Goal: Transaction & Acquisition: Purchase product/service

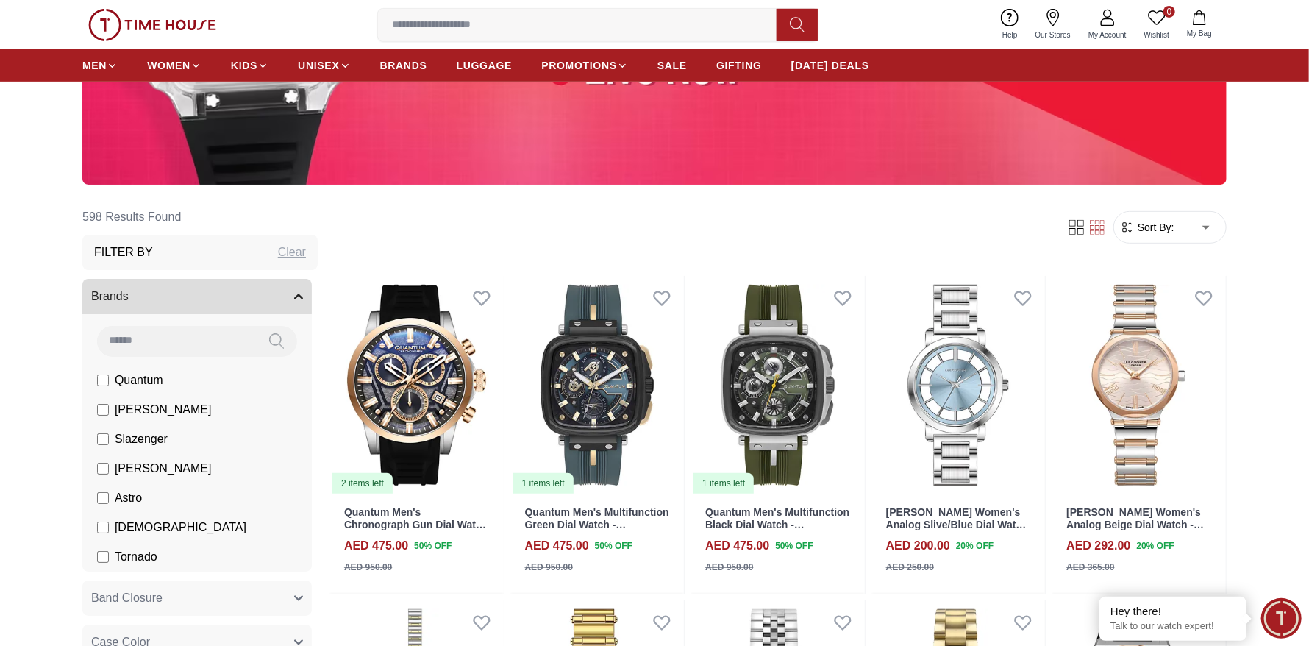
scroll to position [588, 0]
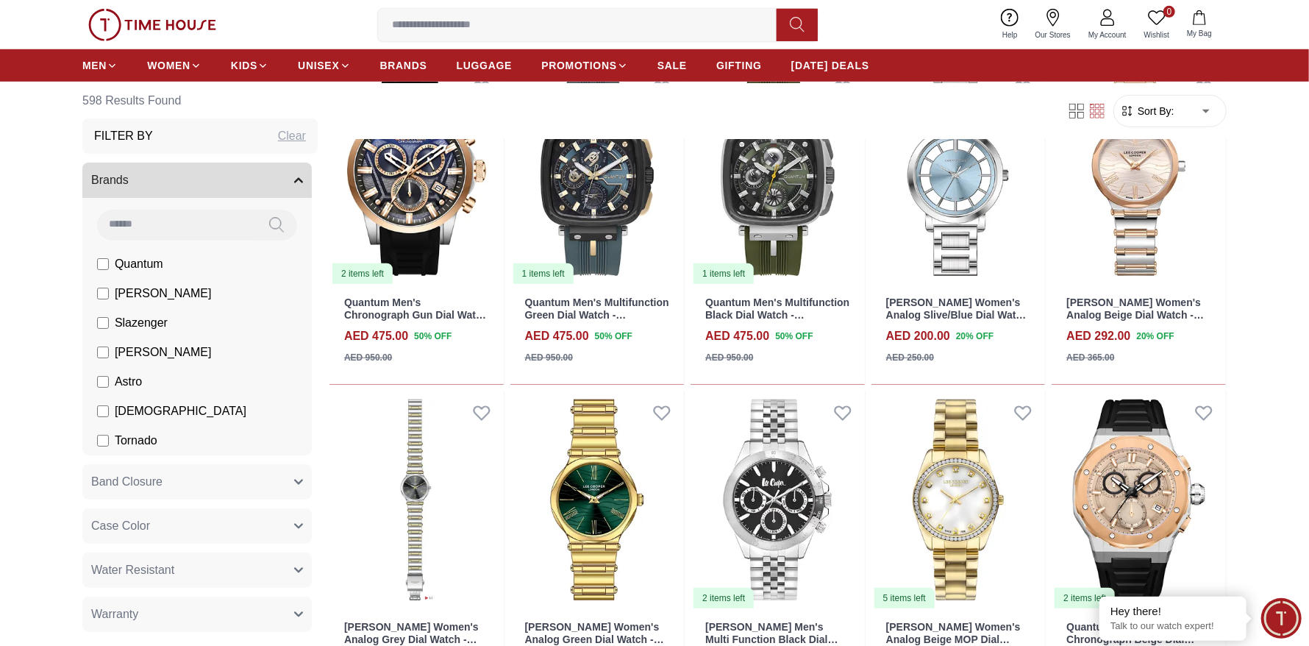
click at [142, 290] on span "[PERSON_NAME]" at bounding box center [163, 293] width 97 height 18
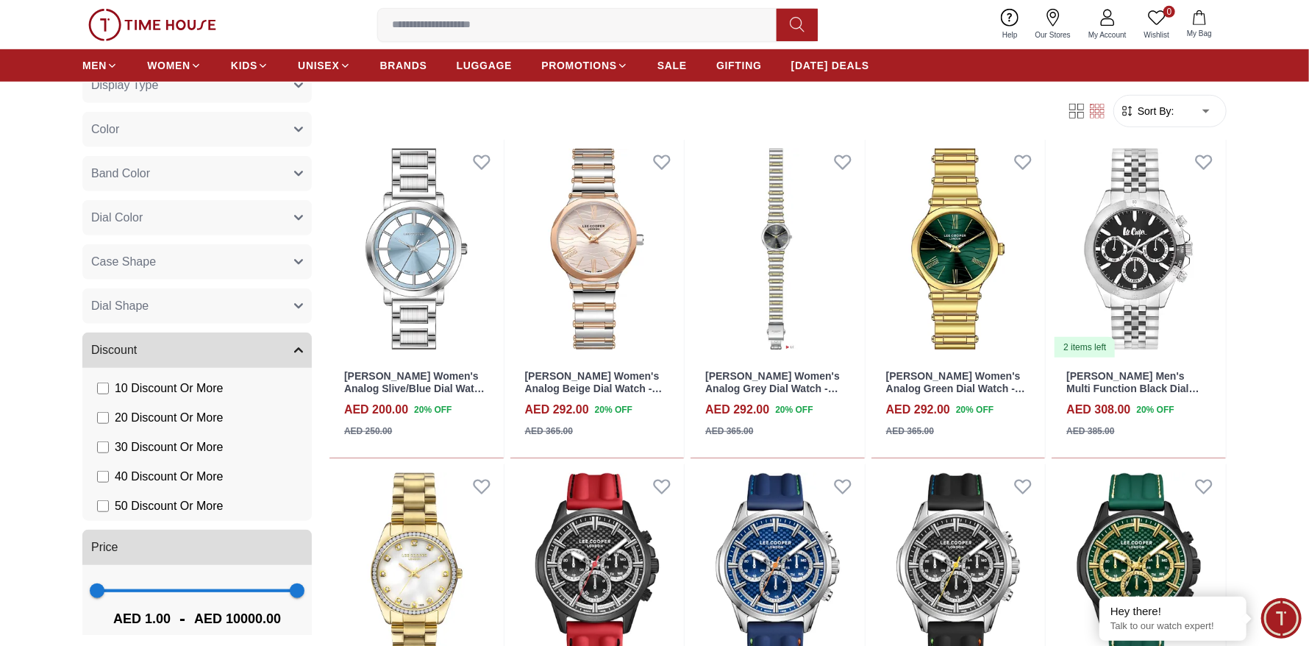
scroll to position [680, 0]
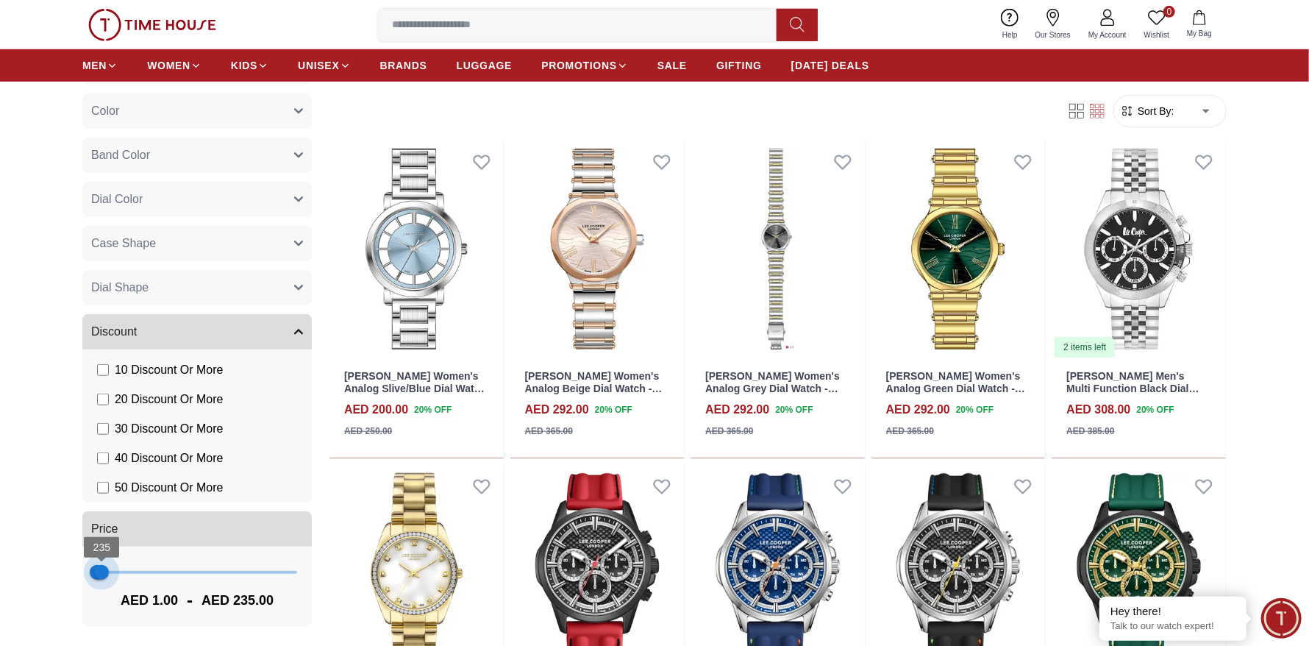
drag, startPoint x: 289, startPoint y: 571, endPoint x: 102, endPoint y: 610, distance: 190.8
click at [102, 612] on div "1 235 AED 1.00 - AED 235.00" at bounding box center [196, 586] width 229 height 80
type input "***"
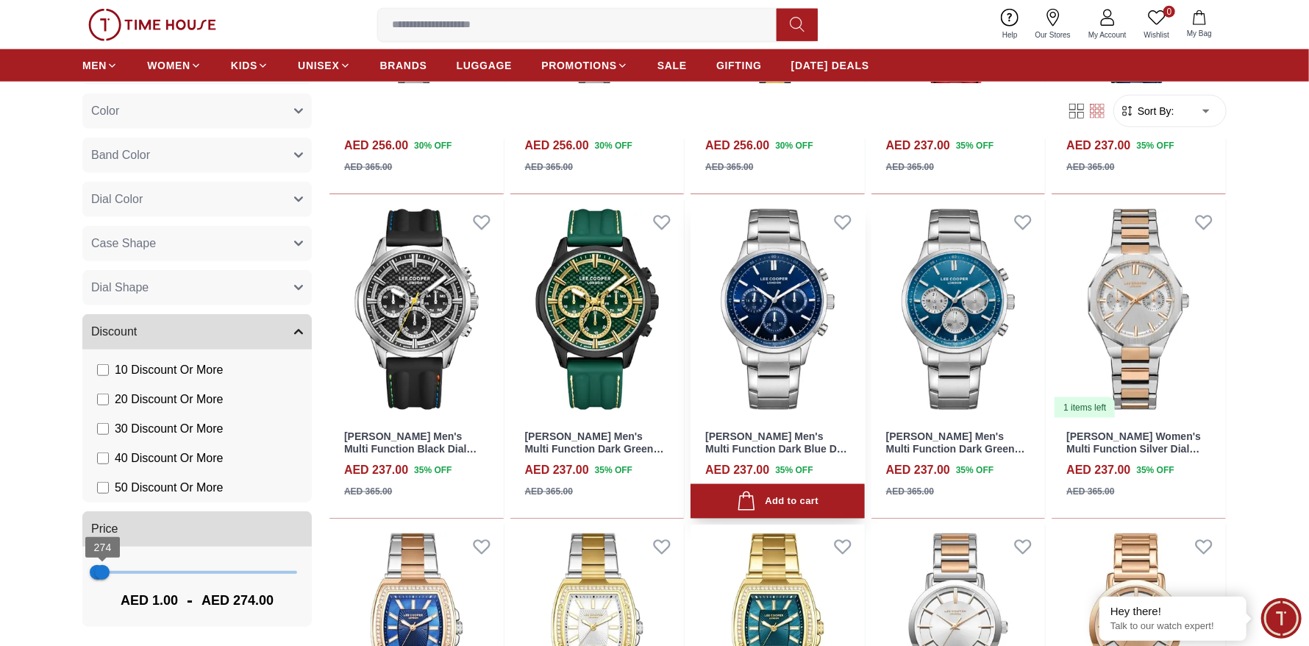
scroll to position [1544, 0]
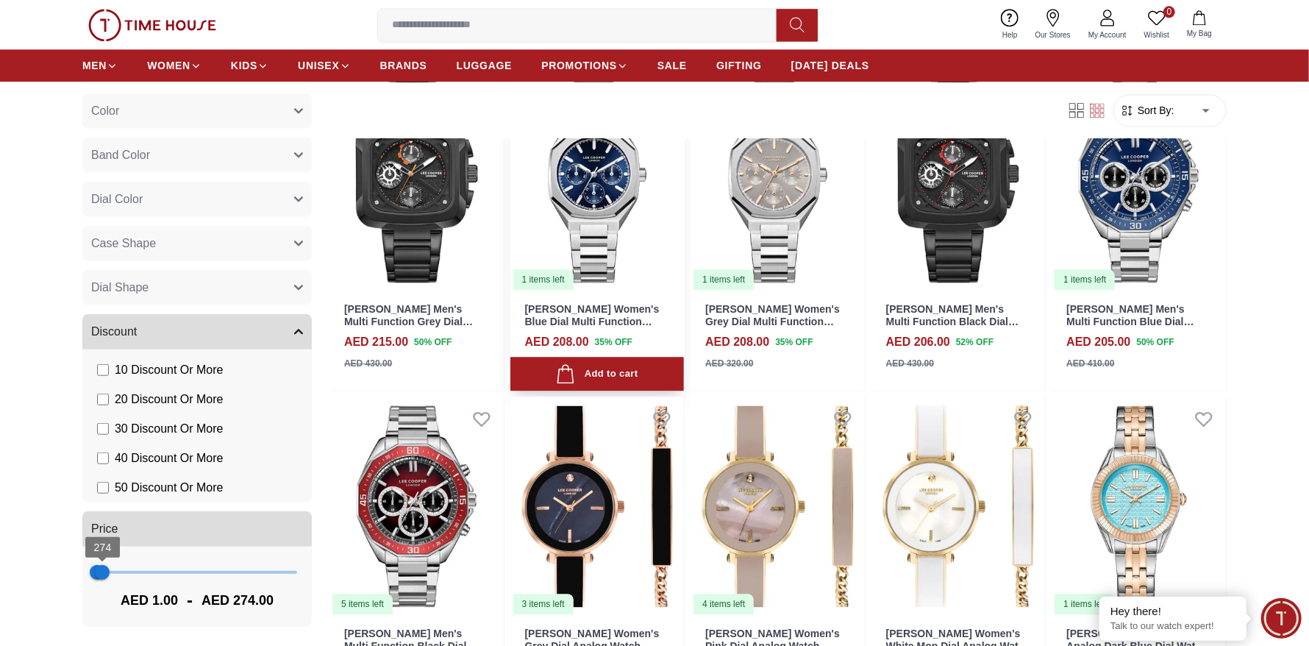
scroll to position [2426, 0]
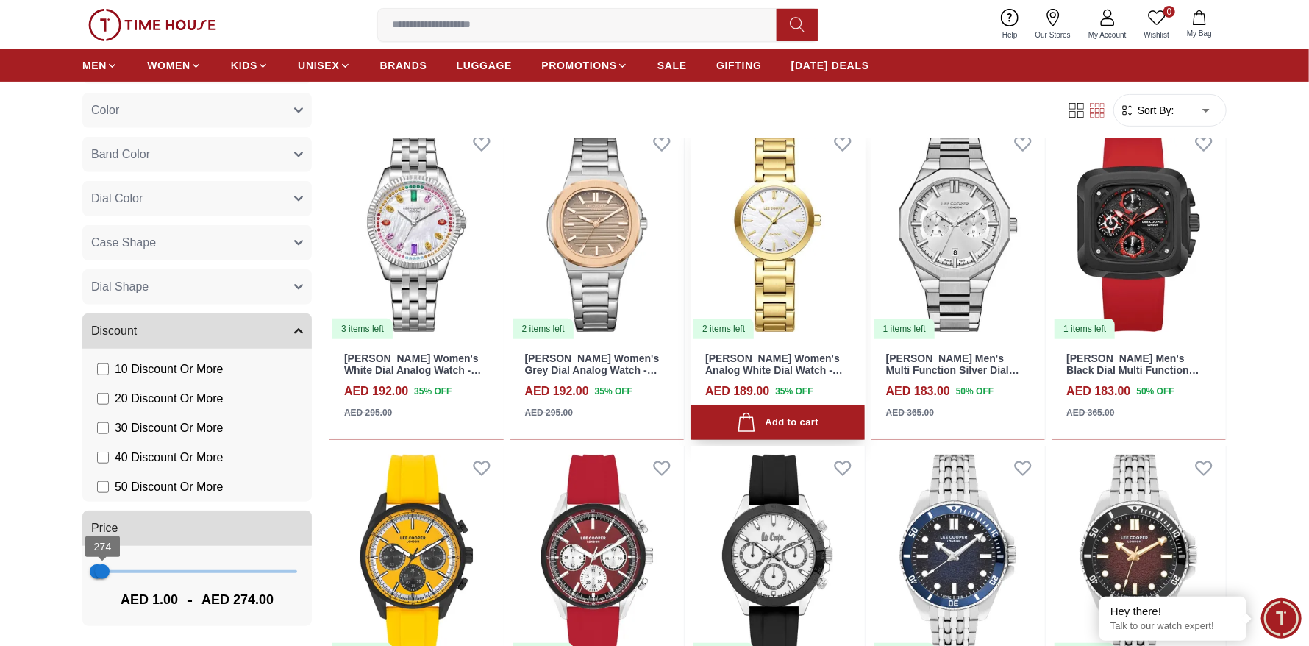
scroll to position [3750, 0]
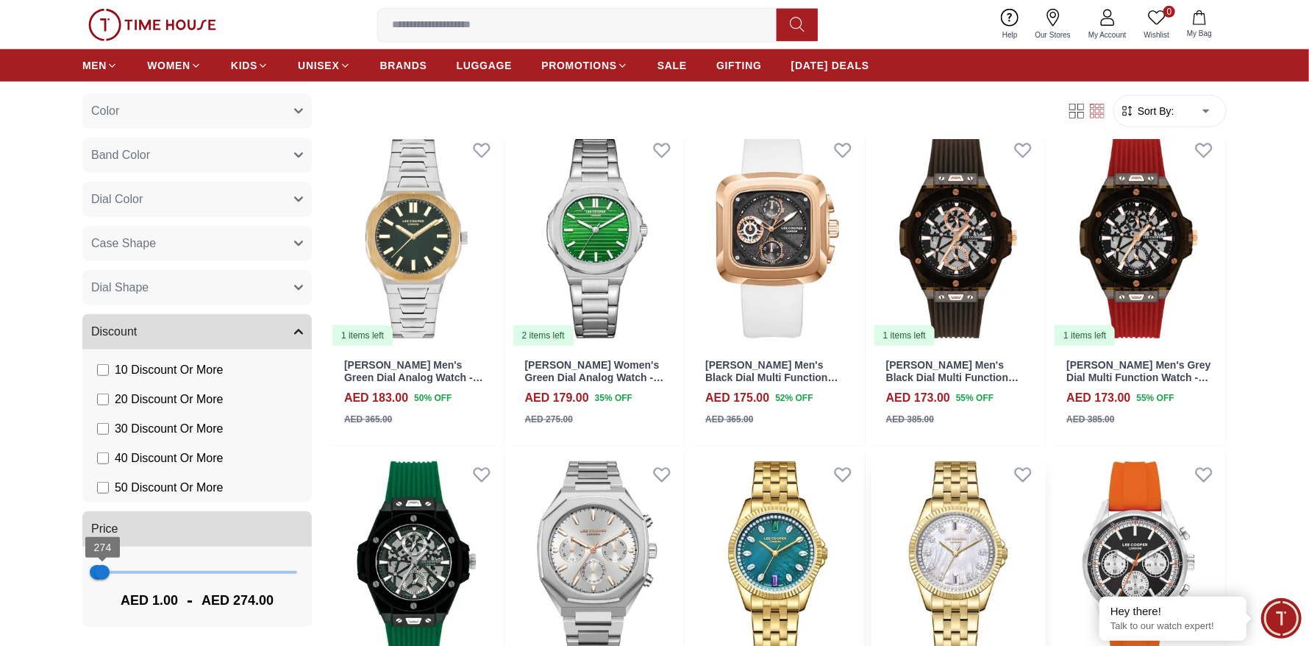
scroll to position [4412, 0]
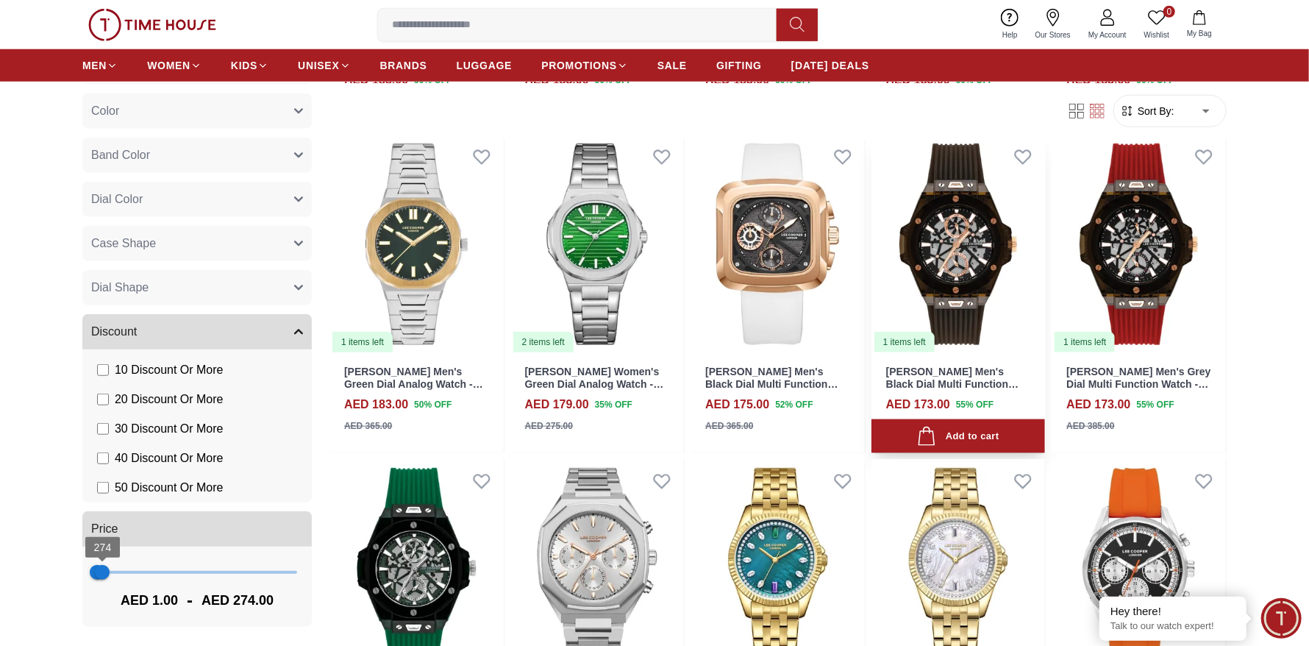
click at [970, 377] on link "Lee Cooper Men's Black Dial Multi Function Watch - LC07975.051" at bounding box center [952, 384] width 132 height 37
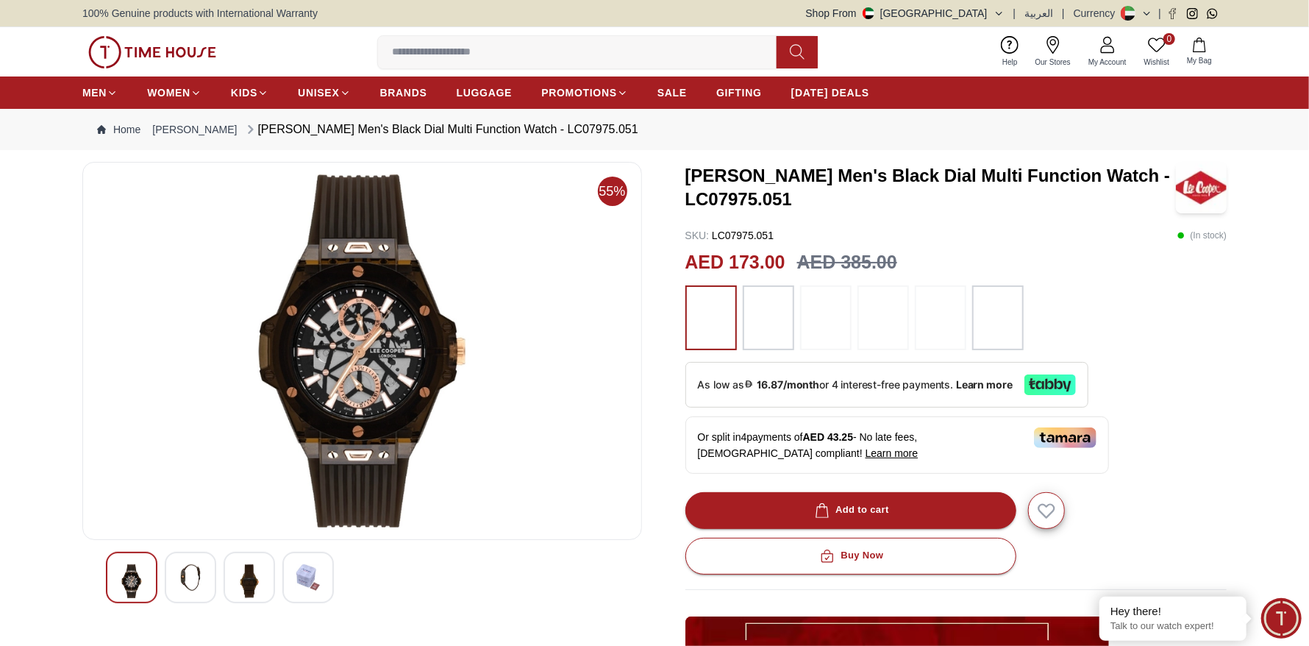
click at [202, 581] on img at bounding box center [190, 577] width 26 height 26
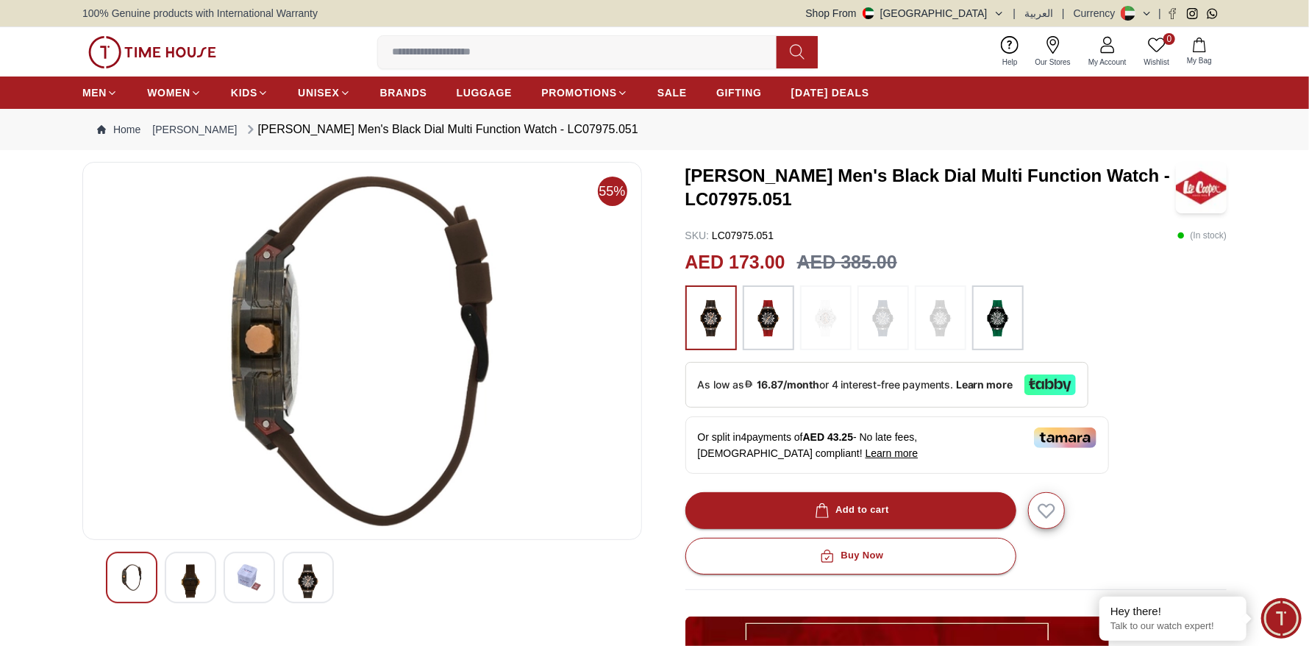
click at [247, 577] on img at bounding box center [249, 577] width 26 height 26
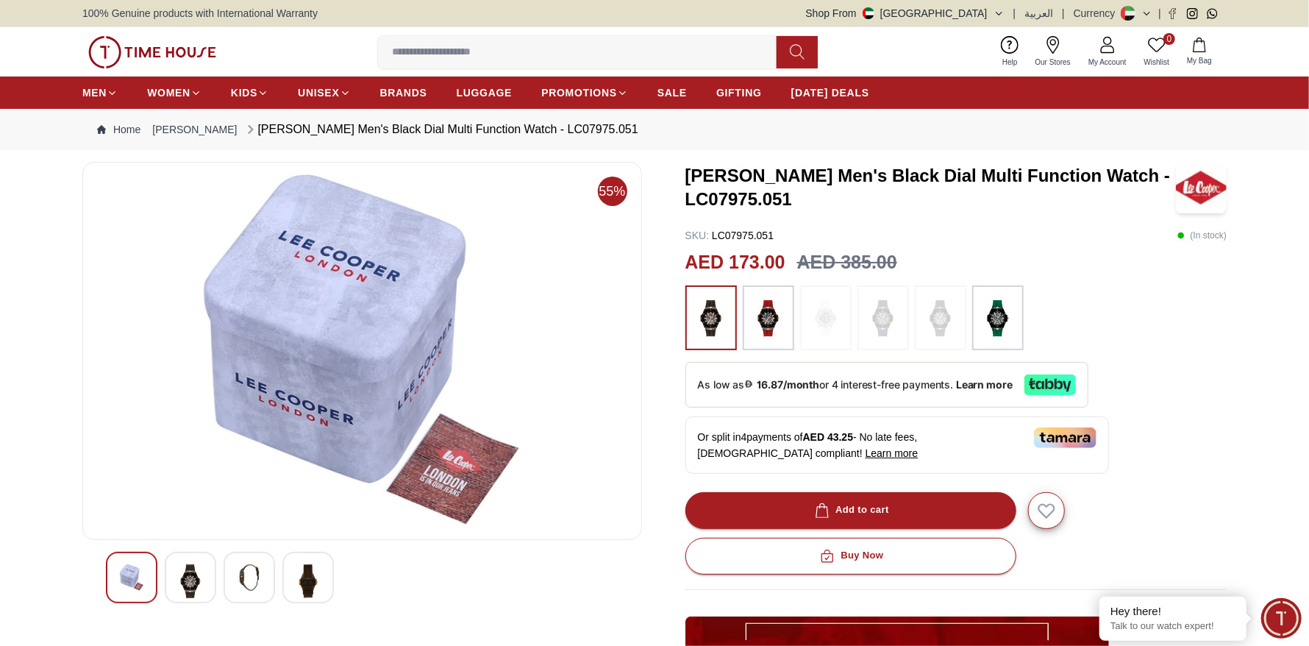
click at [321, 581] on div at bounding box center [307, 577] width 51 height 51
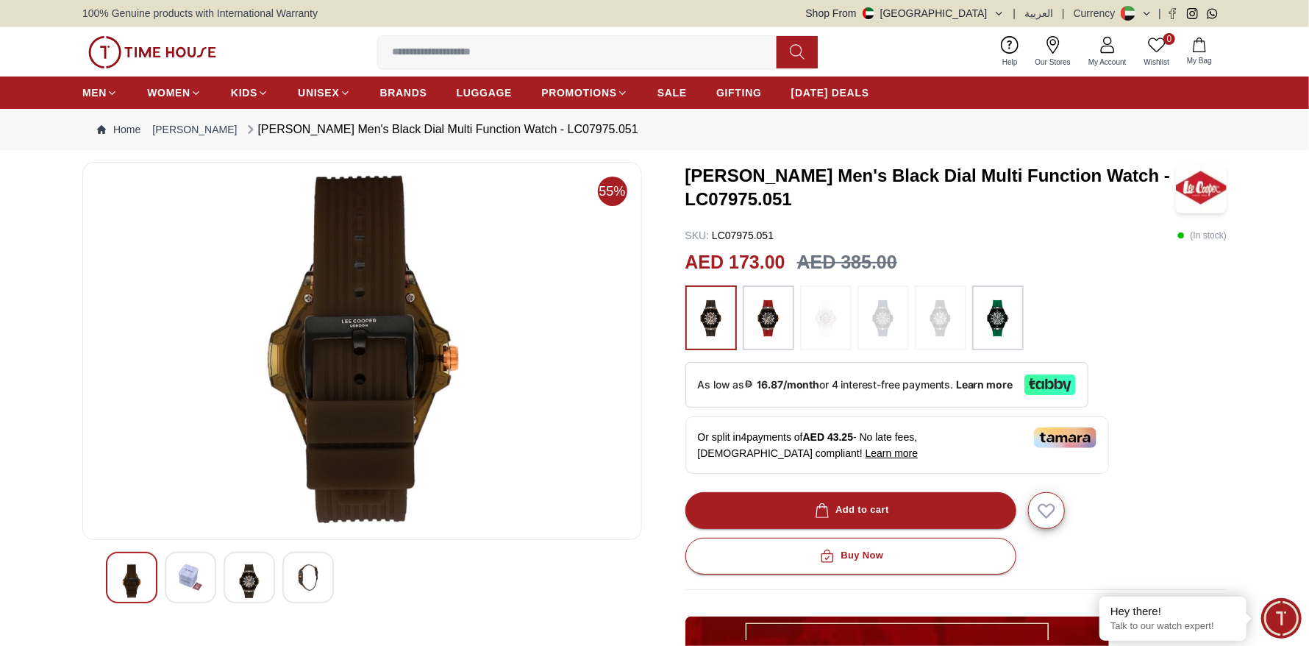
click at [136, 587] on img at bounding box center [131, 581] width 26 height 34
click at [190, 587] on img at bounding box center [190, 577] width 26 height 26
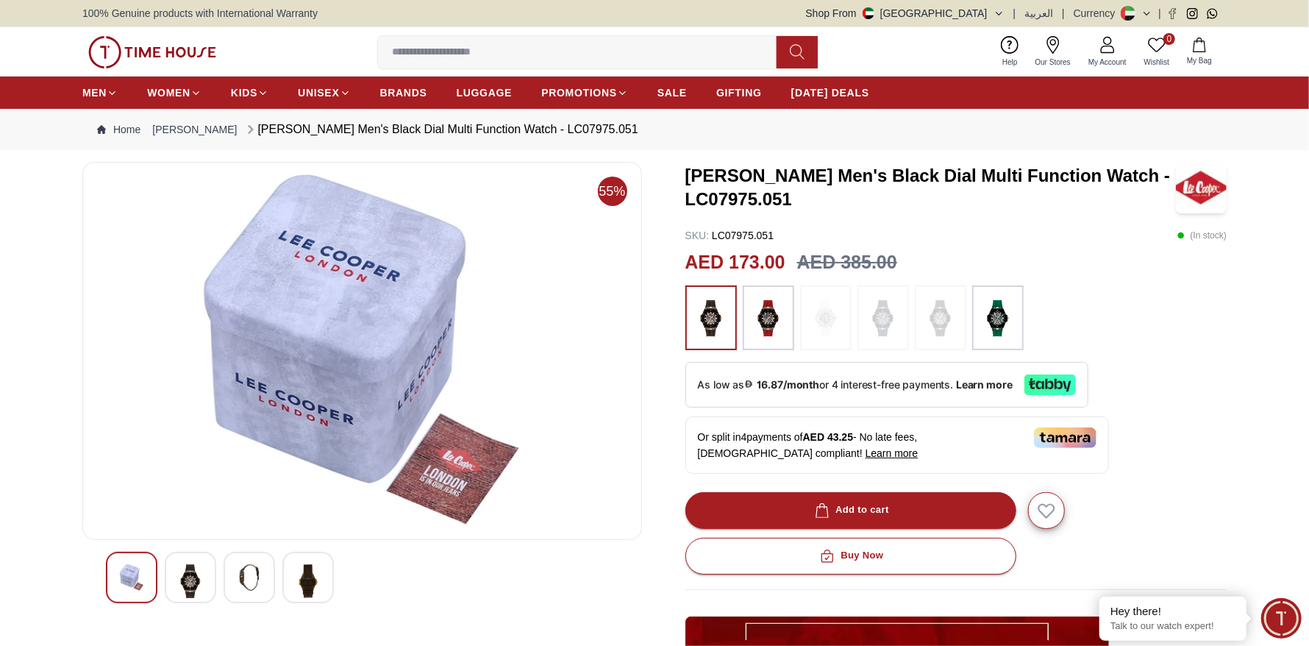
click at [136, 583] on img at bounding box center [131, 577] width 26 height 26
click at [140, 577] on img at bounding box center [131, 577] width 26 height 26
click at [193, 573] on img at bounding box center [190, 581] width 26 height 34
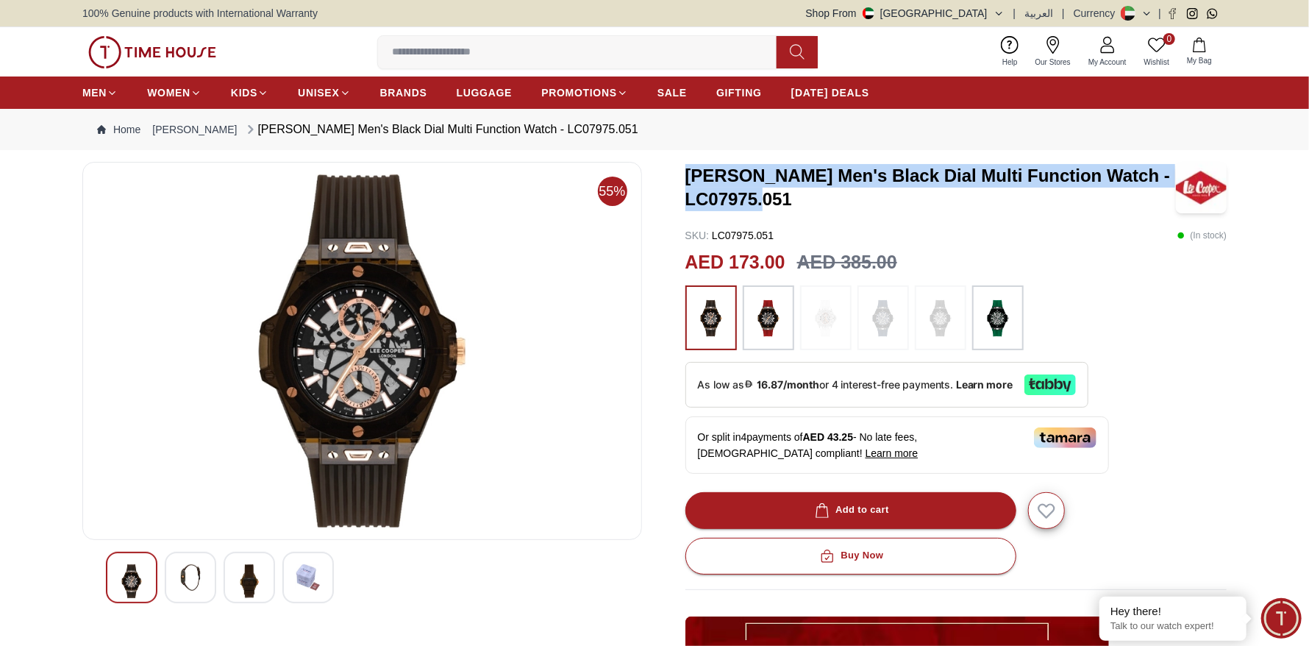
drag, startPoint x: 686, startPoint y: 172, endPoint x: 816, endPoint y: 210, distance: 135.0
click at [816, 210] on div "Lee Cooper Men's Black Dial Multi Function Watch - LC07975.051" at bounding box center [956, 187] width 542 height 51
copy h3 "Lee Cooper Men's Black Dial Multi Function Watch - LC07975.051"
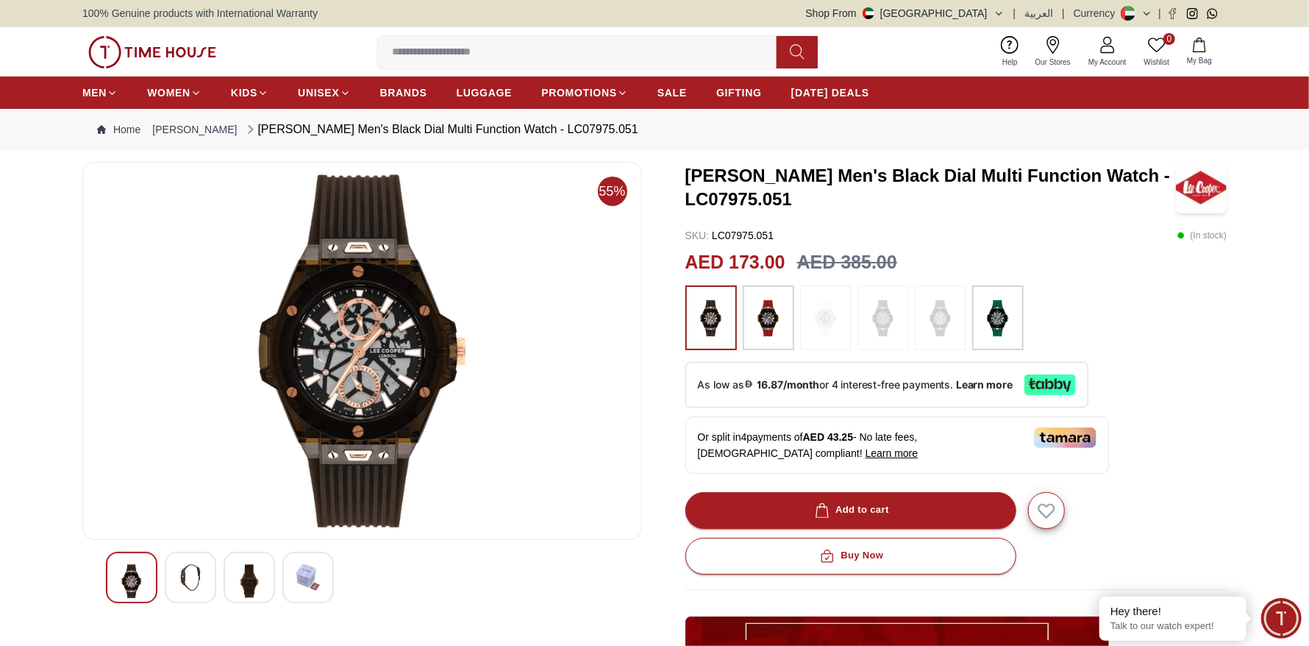
click at [1190, 378] on div "Lee Cooper Men's Black Dial Multi Function Watch - LC07975.051 SKU : LC07975.05…" at bounding box center [956, 536] width 542 height 749
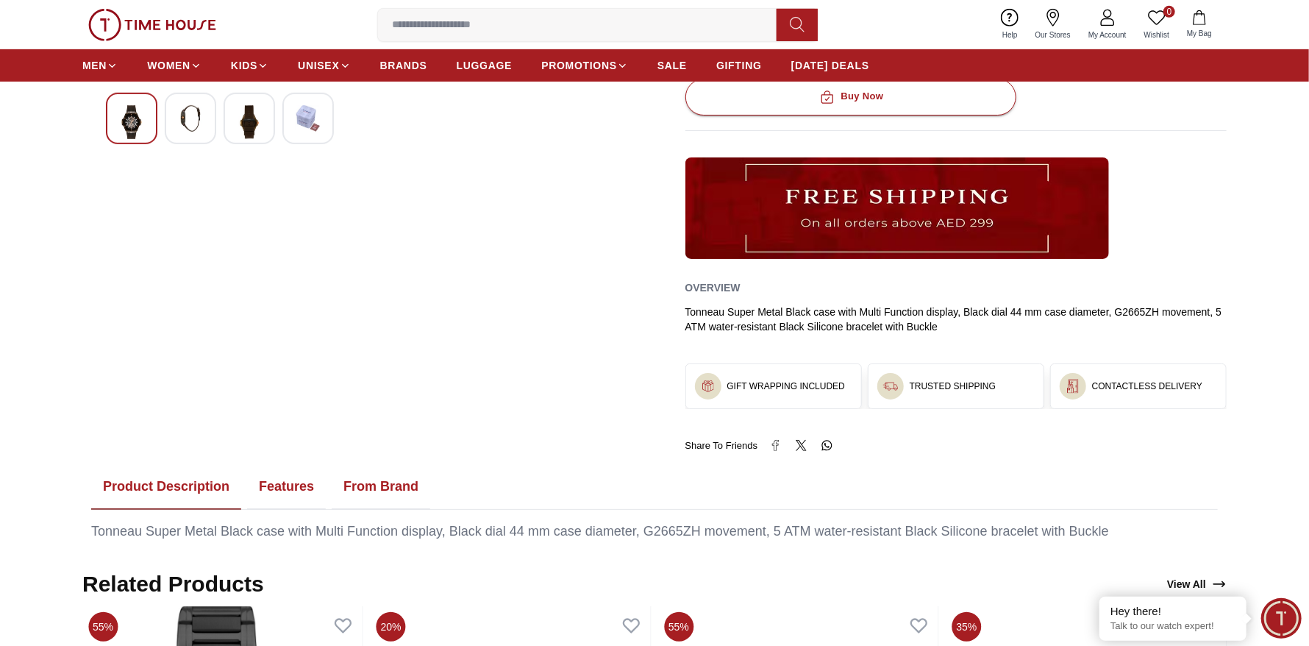
scroll to position [588, 0]
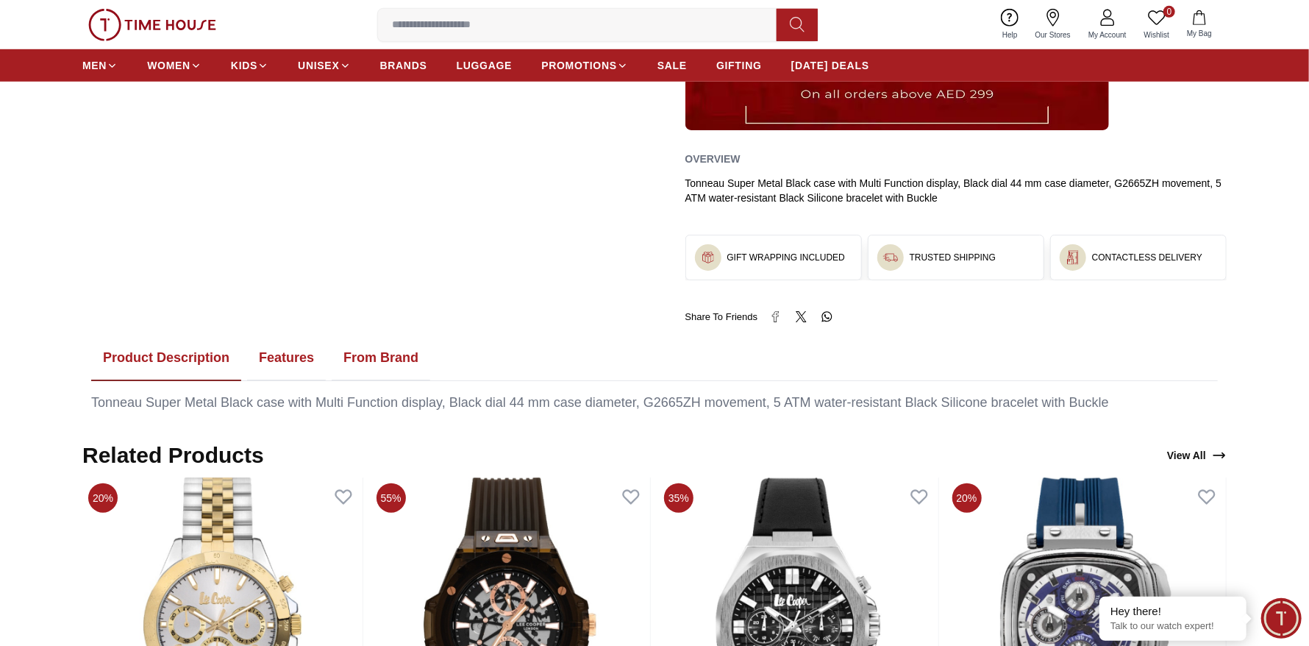
click at [273, 359] on button "Features" at bounding box center [286, 358] width 79 height 46
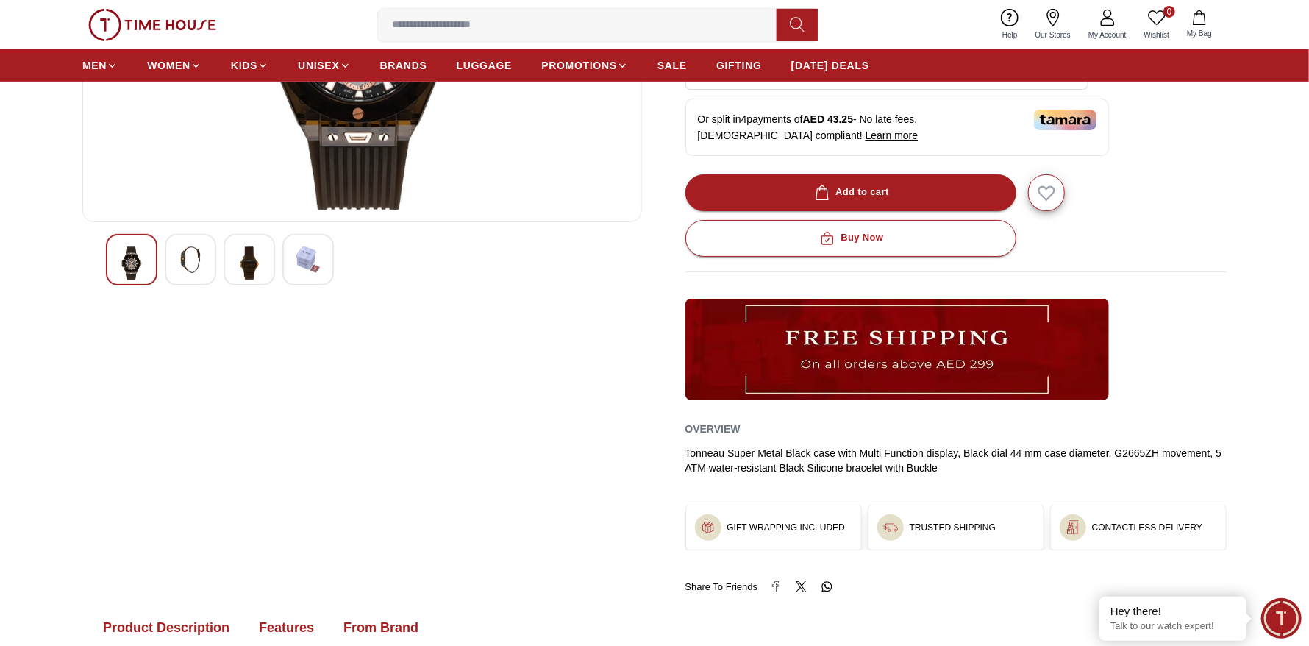
scroll to position [293, 0]
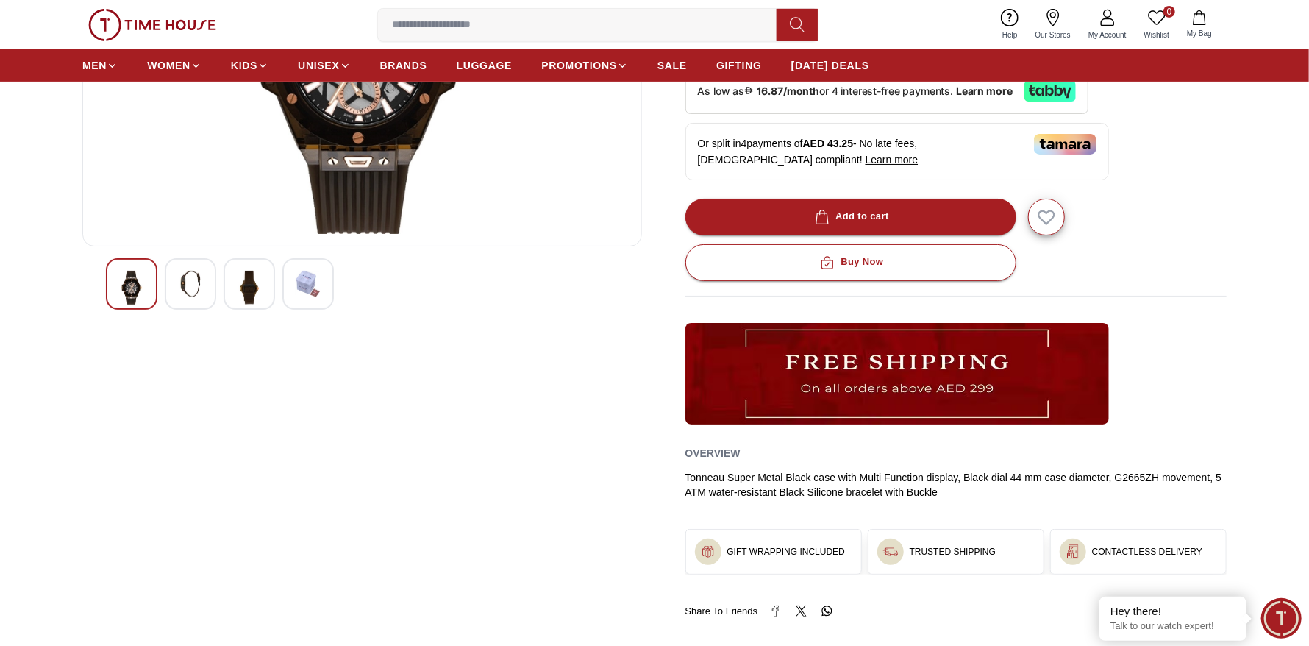
click at [231, 293] on div at bounding box center [249, 283] width 51 height 51
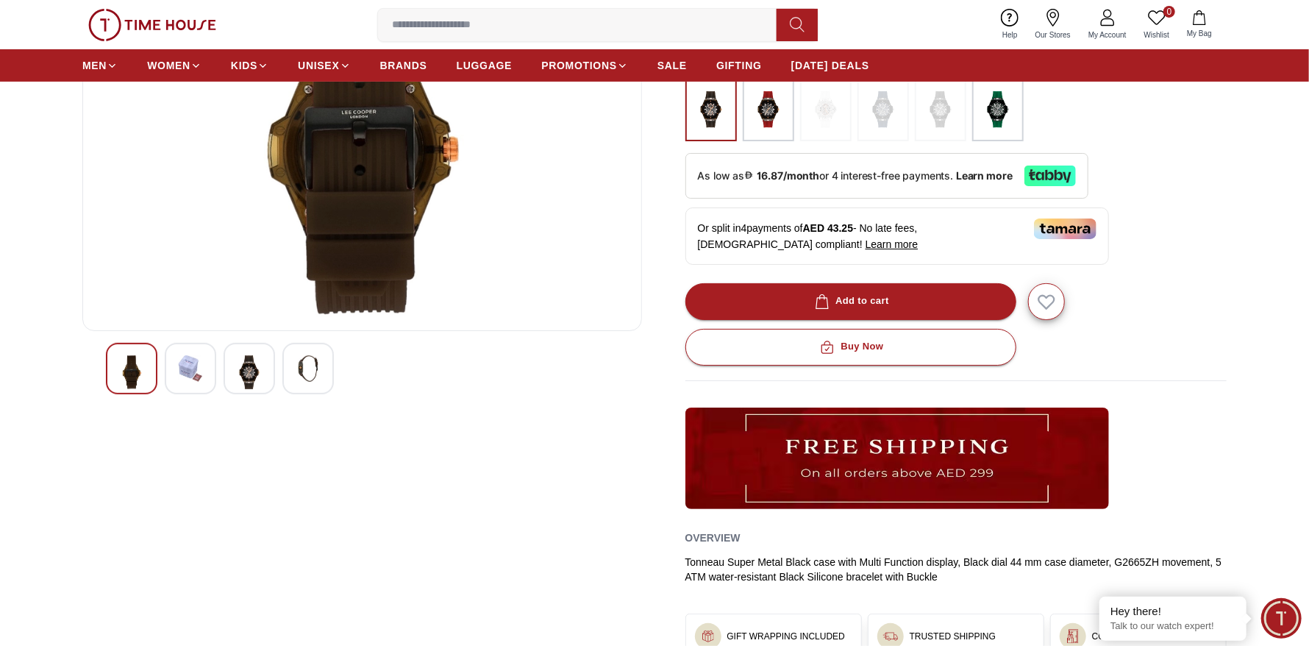
scroll to position [73, 0]
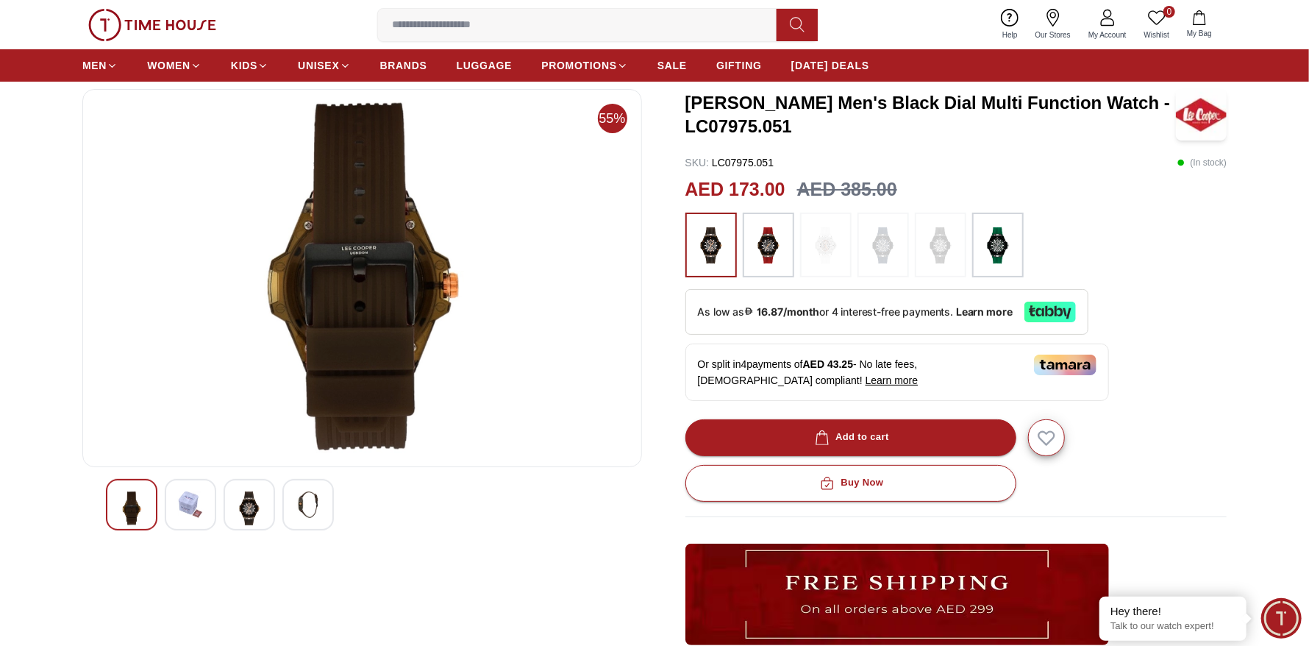
click at [210, 505] on div at bounding box center [190, 504] width 51 height 51
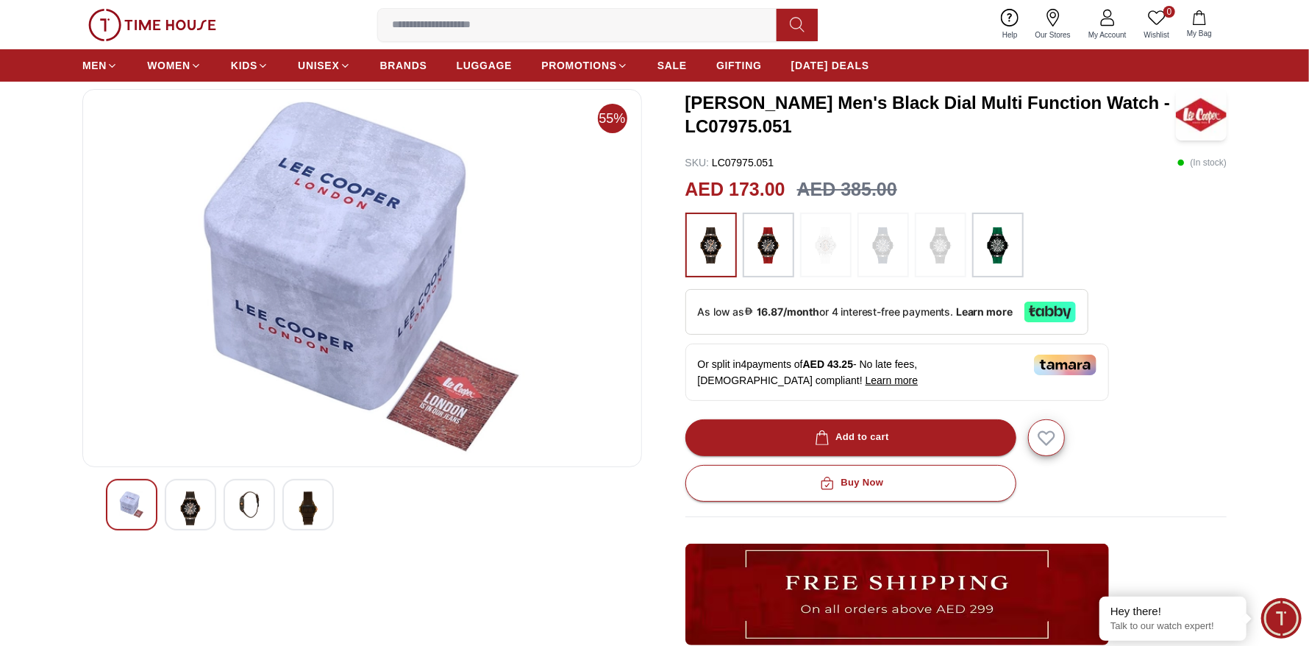
click at [140, 506] on img at bounding box center [131, 504] width 26 height 26
click at [165, 505] on div at bounding box center [190, 504] width 51 height 51
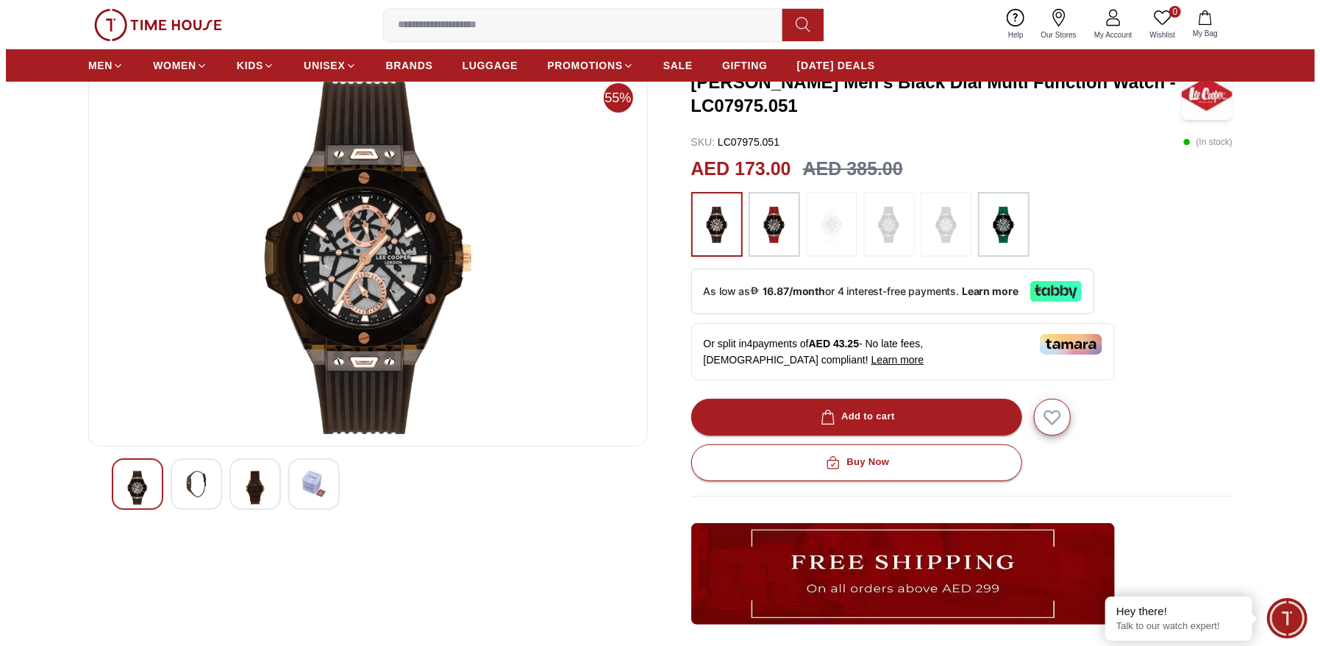
scroll to position [90, 0]
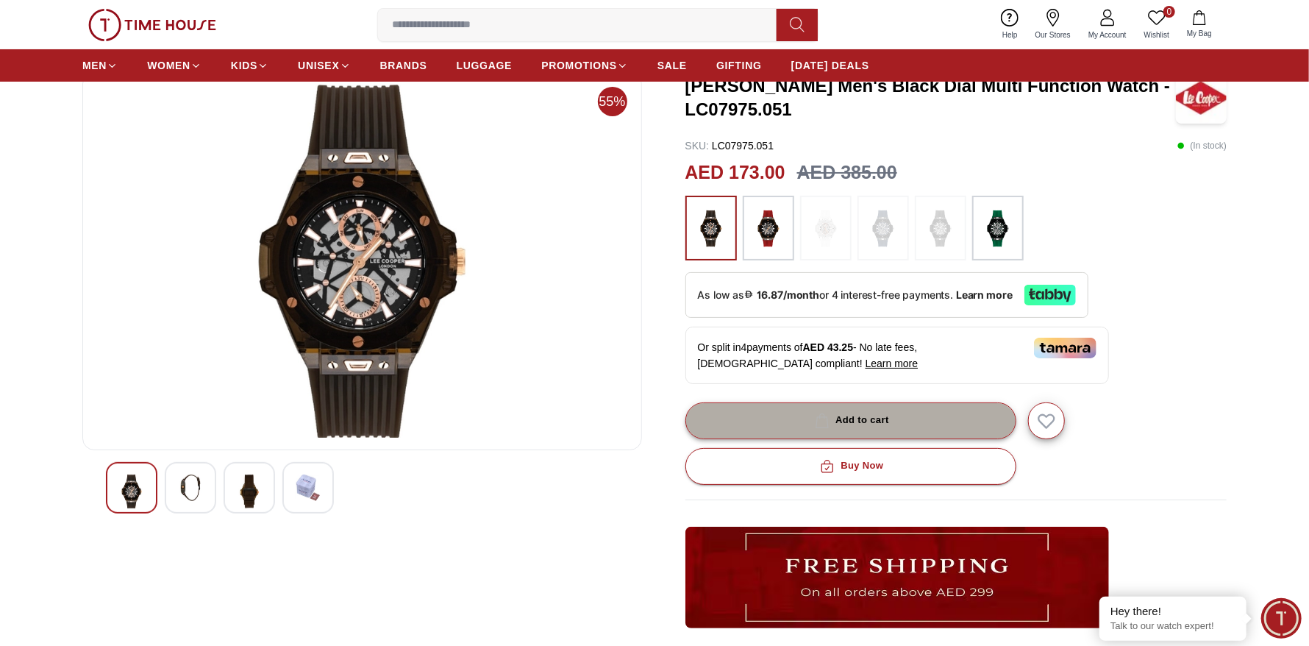
click at [879, 418] on div "Add to cart" at bounding box center [850, 420] width 77 height 17
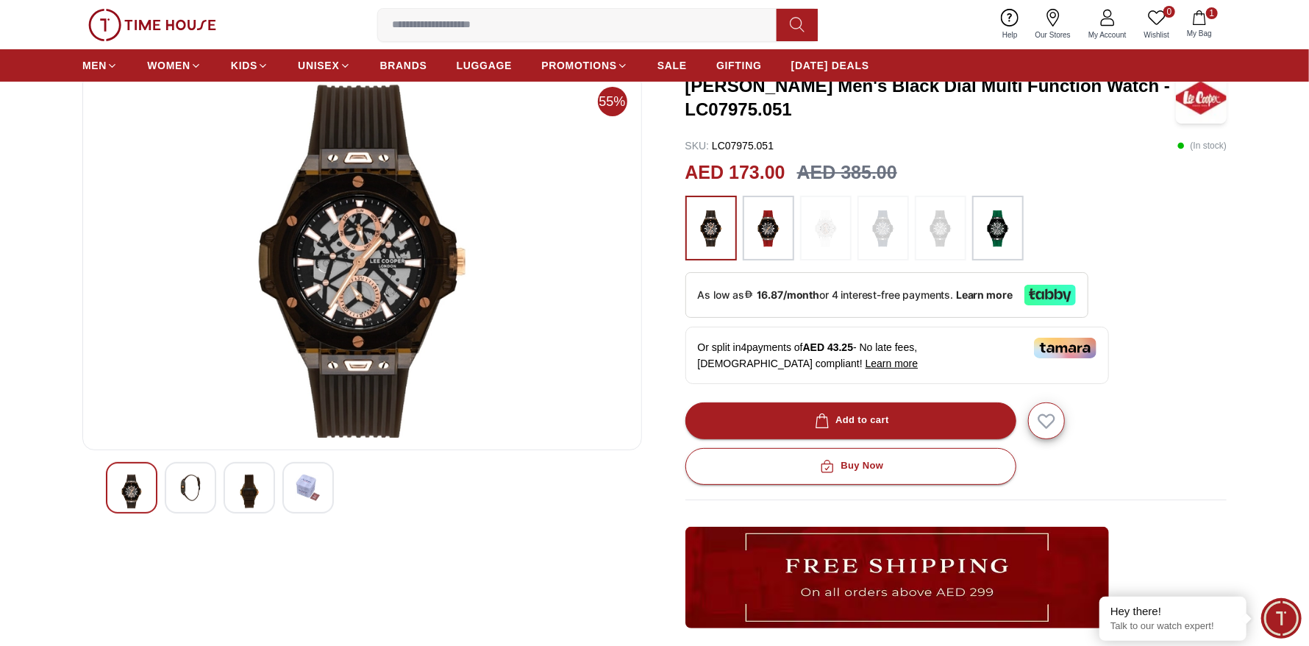
click at [1206, 30] on span "My Bag" at bounding box center [1199, 33] width 37 height 11
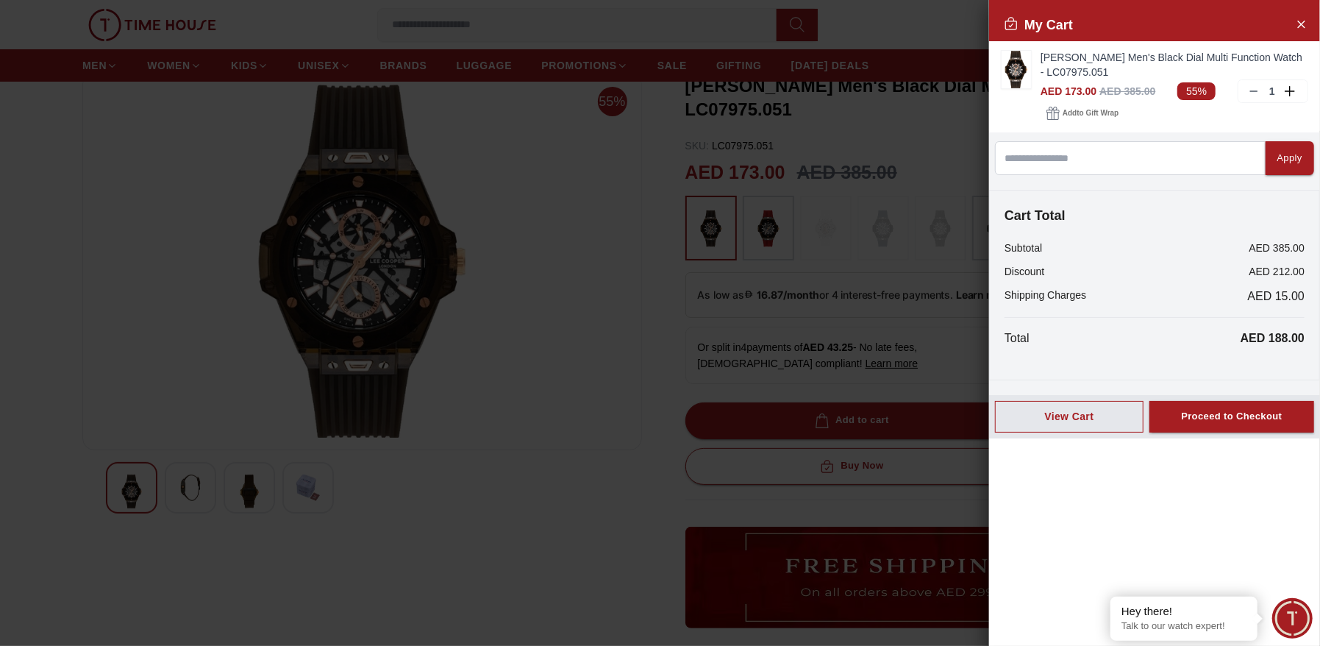
click at [541, 364] on div at bounding box center [660, 323] width 1320 height 646
click at [652, 262] on div at bounding box center [660, 323] width 1320 height 646
click at [585, 260] on div at bounding box center [660, 323] width 1320 height 646
click at [652, 282] on div at bounding box center [660, 323] width 1320 height 646
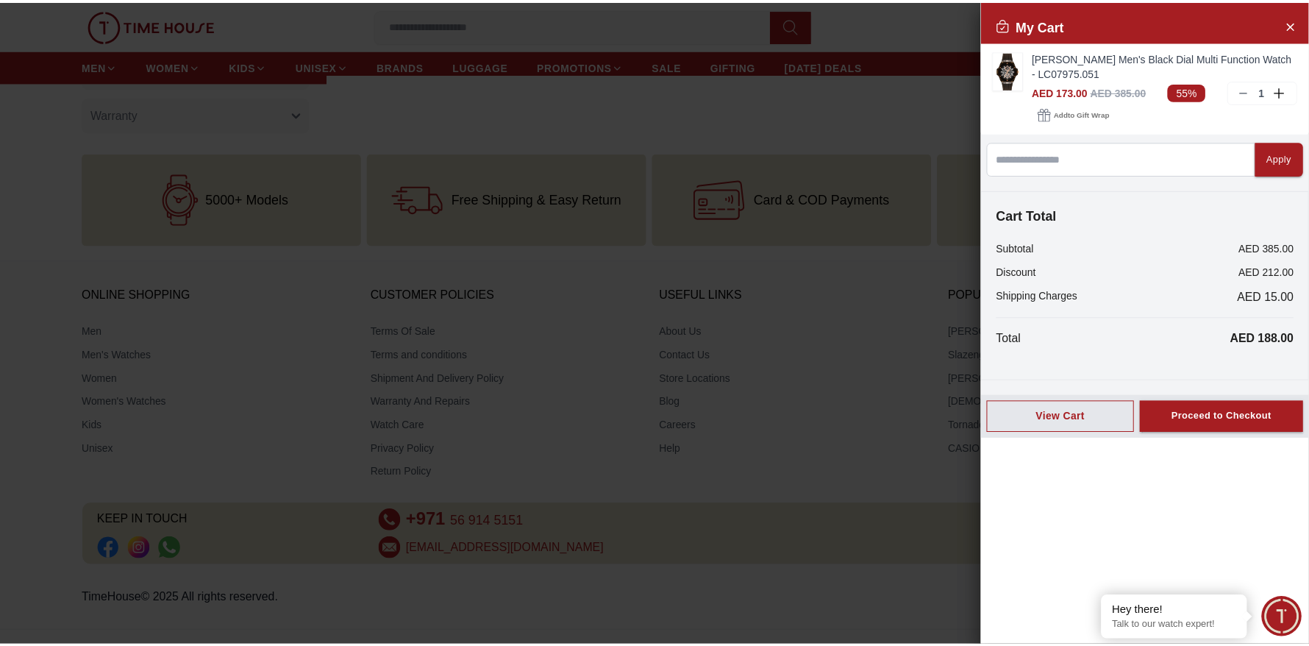
scroll to position [1849, 0]
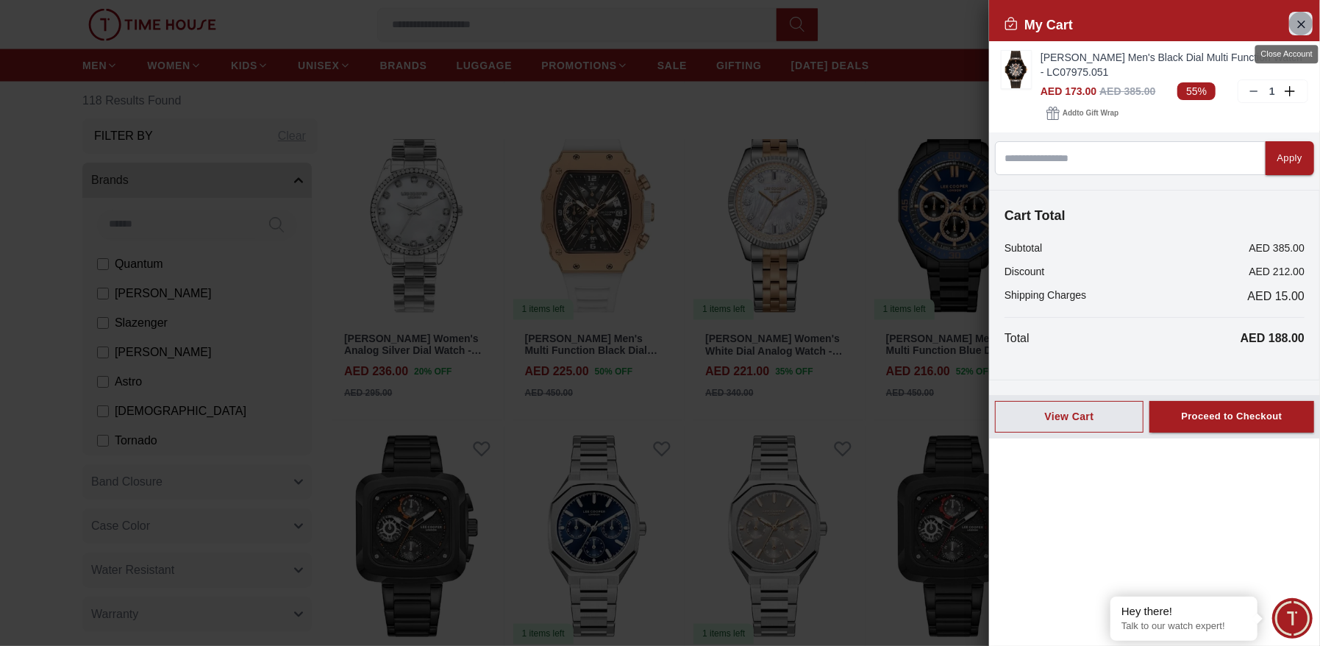
click at [1298, 24] on icon "Close Account" at bounding box center [1301, 24] width 12 height 18
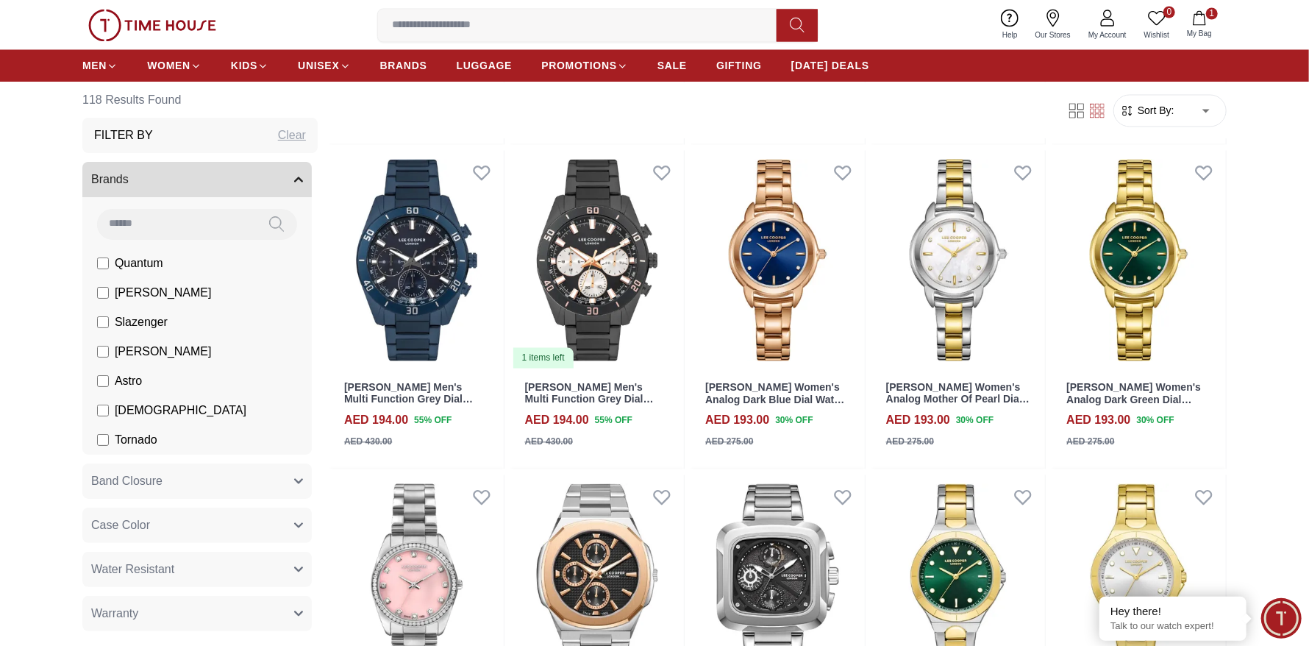
scroll to position [1775, 0]
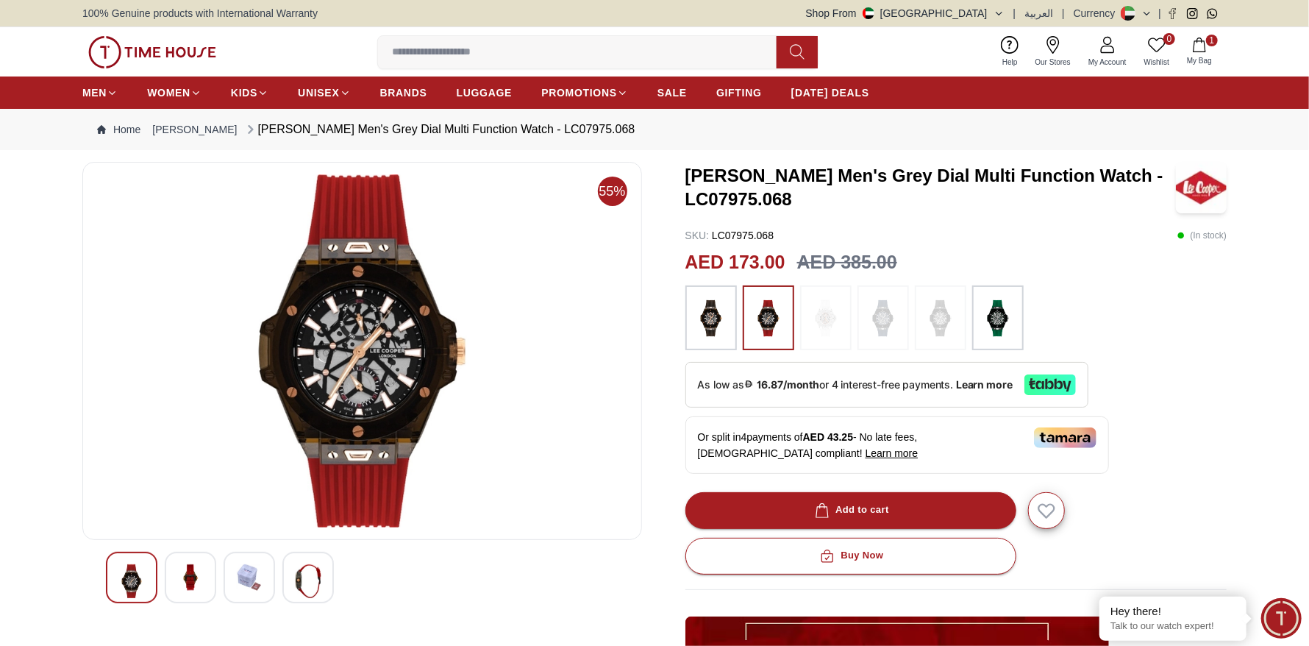
click at [236, 589] on img at bounding box center [249, 577] width 26 height 26
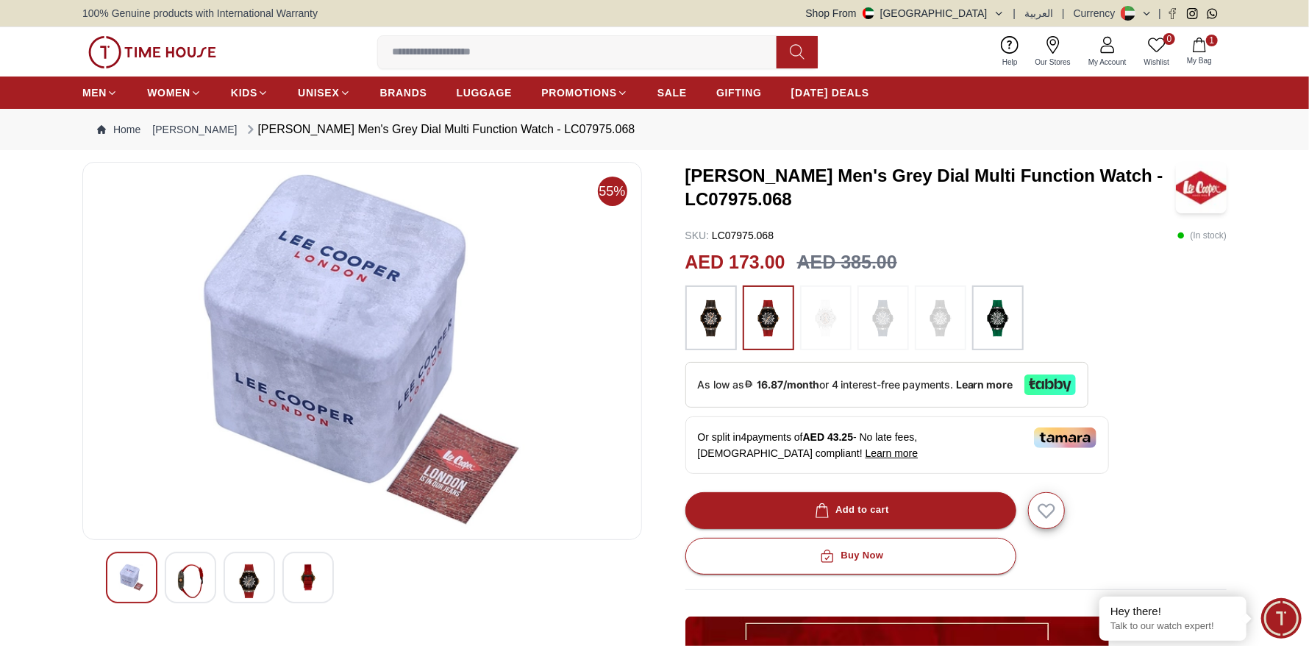
click at [195, 591] on img at bounding box center [190, 581] width 26 height 34
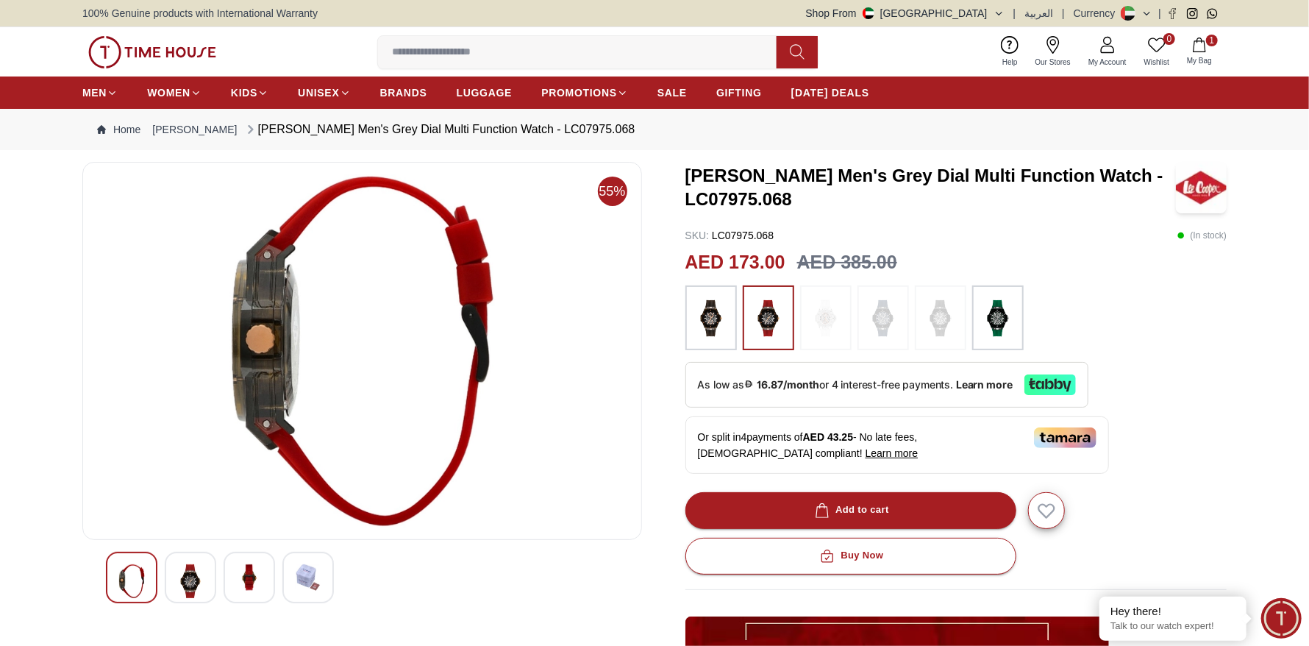
click at [104, 577] on div at bounding box center [362, 580] width 560 height 57
click at [143, 576] on img at bounding box center [131, 581] width 26 height 34
click at [324, 571] on div at bounding box center [307, 577] width 51 height 51
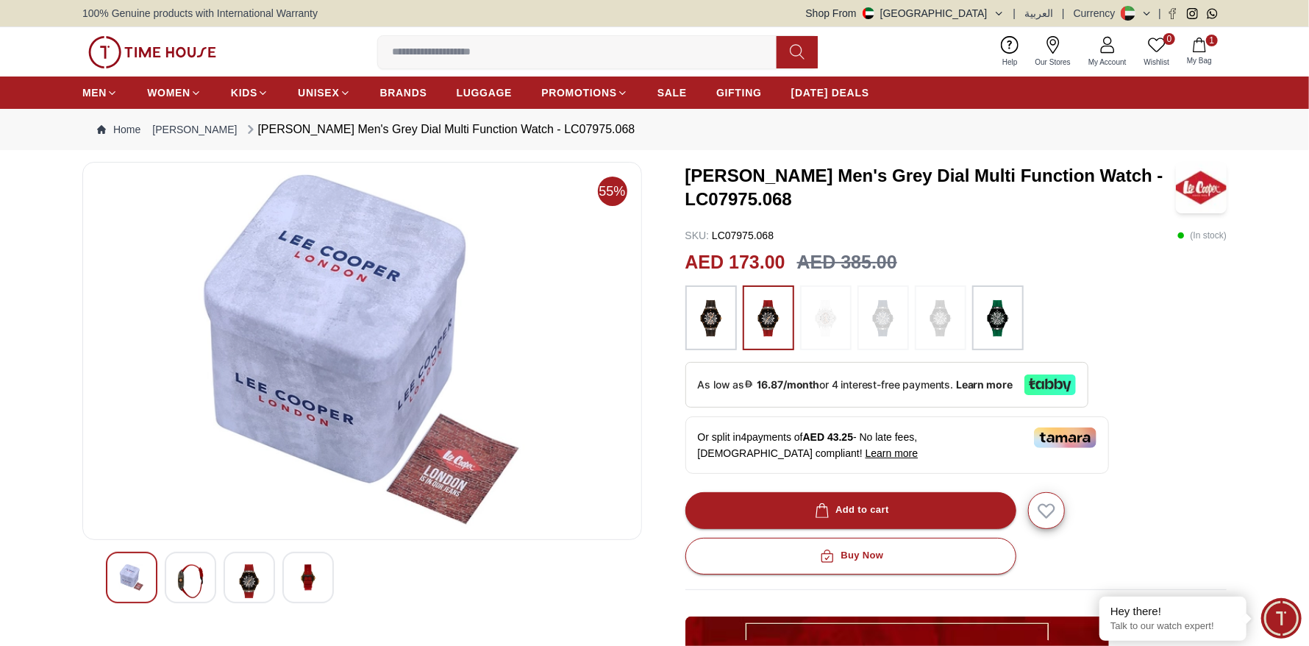
click at [514, 249] on img at bounding box center [362, 350] width 535 height 353
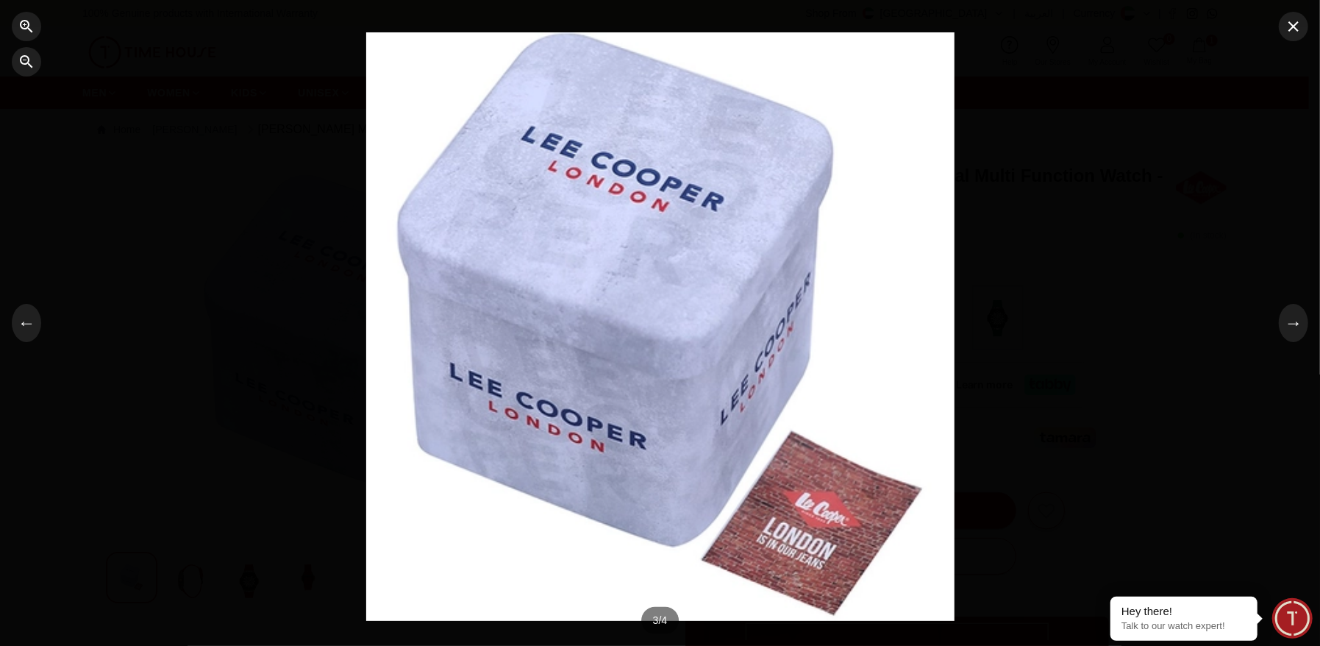
click at [1082, 507] on div at bounding box center [660, 323] width 1320 height 646
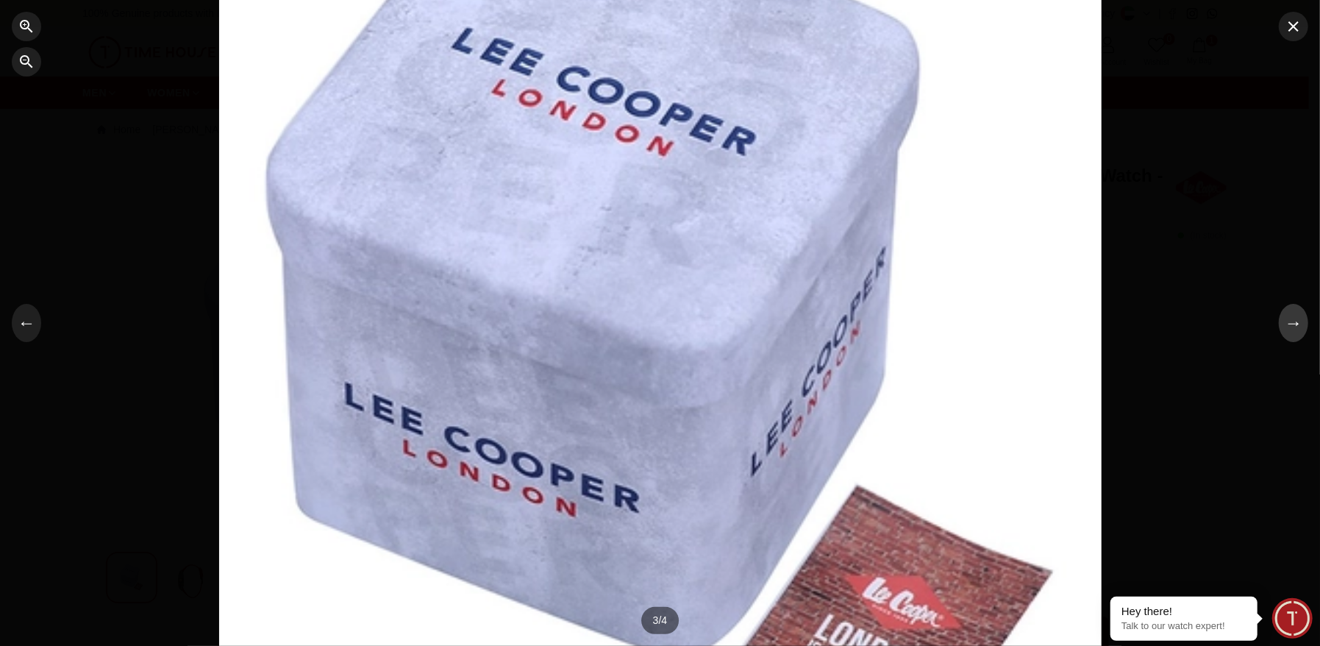
click at [1279, 327] on button "→" at bounding box center [1293, 323] width 29 height 38
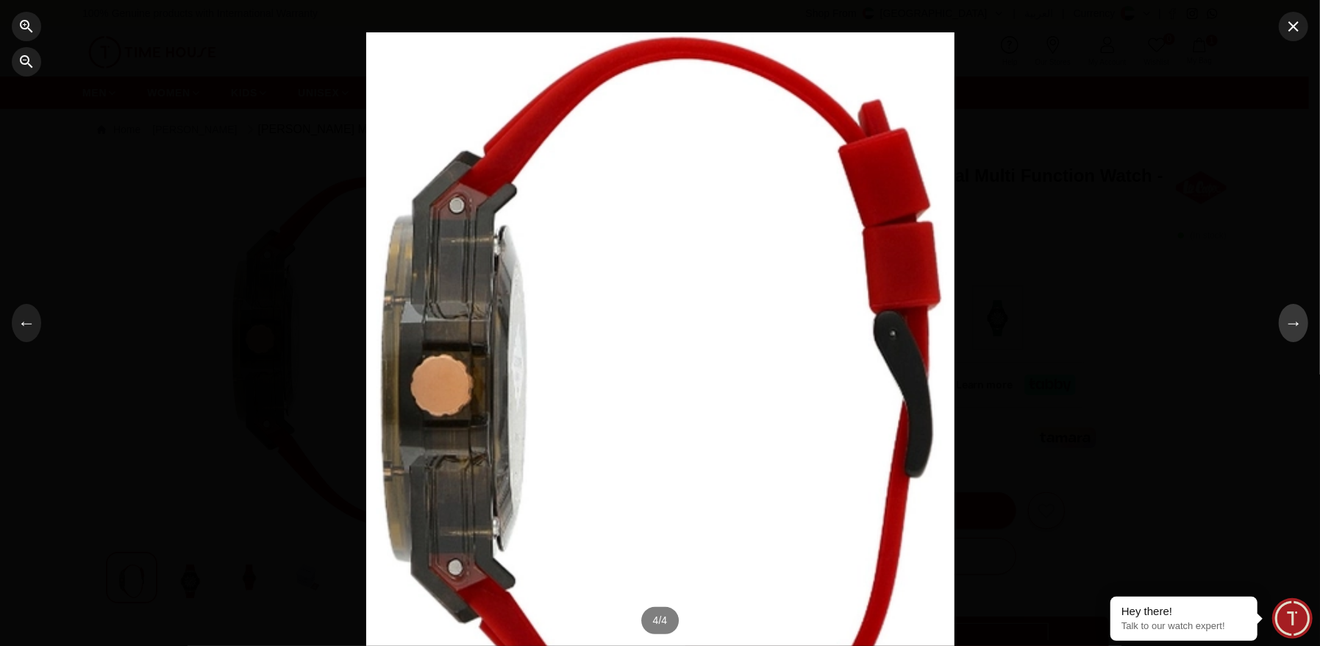
click at [1292, 324] on button "→" at bounding box center [1293, 323] width 29 height 38
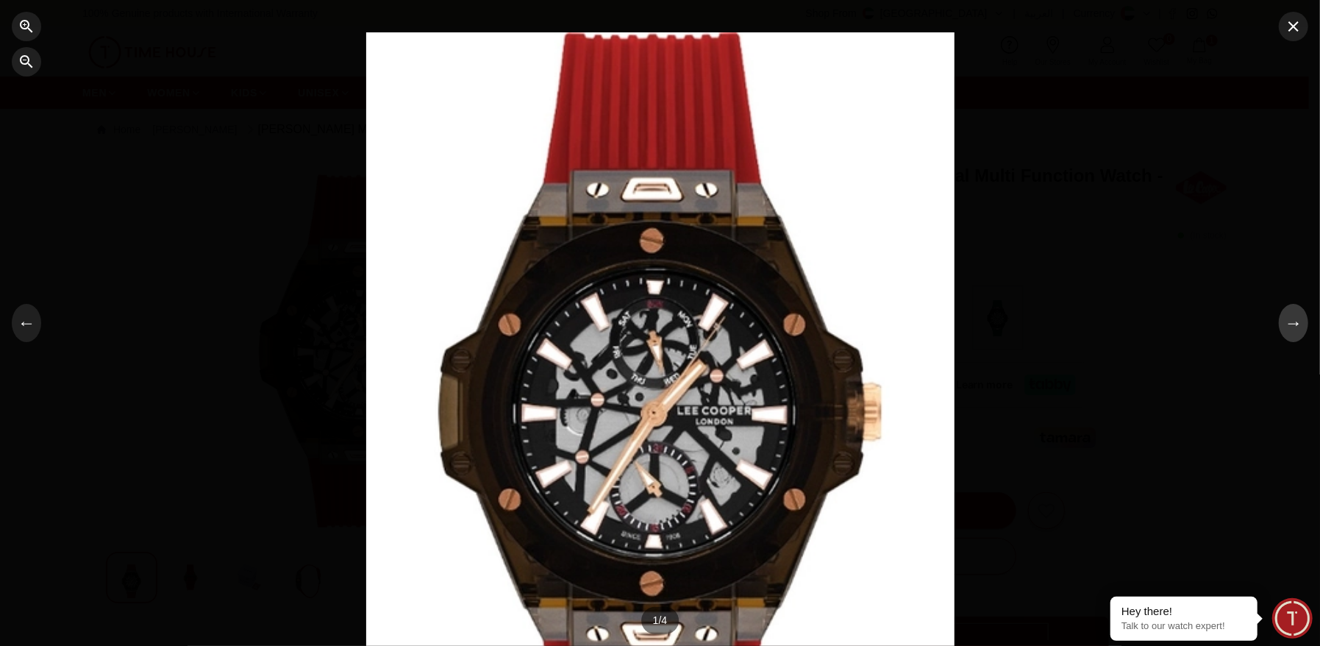
click at [1292, 324] on button "→" at bounding box center [1293, 323] width 29 height 38
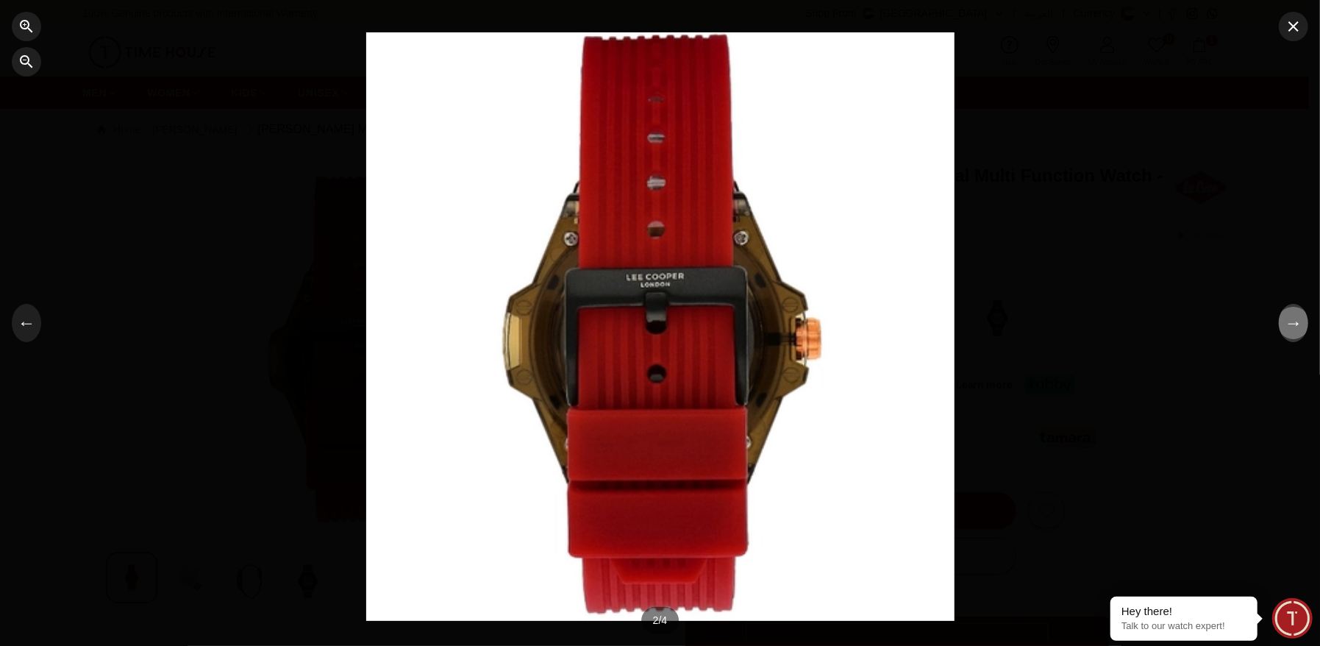
click at [1292, 324] on button "→" at bounding box center [1293, 323] width 29 height 38
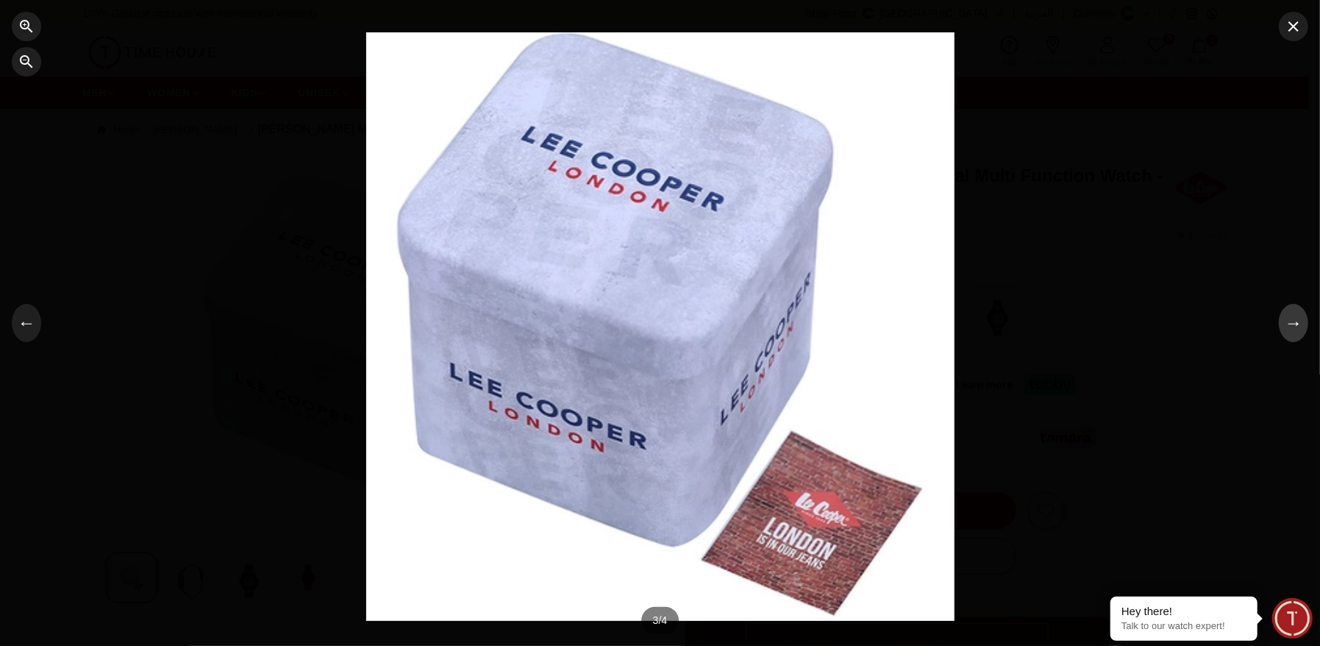
click at [1292, 324] on button "→" at bounding box center [1293, 323] width 29 height 38
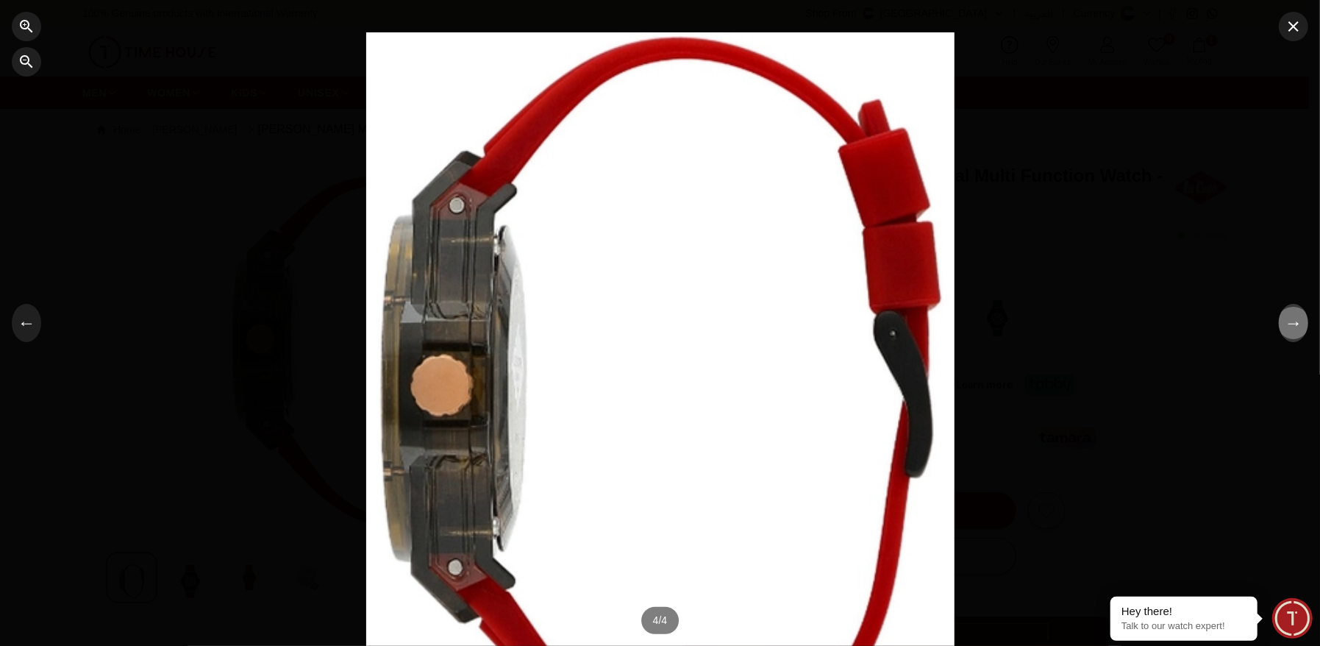
click at [1292, 324] on button "→" at bounding box center [1293, 323] width 29 height 38
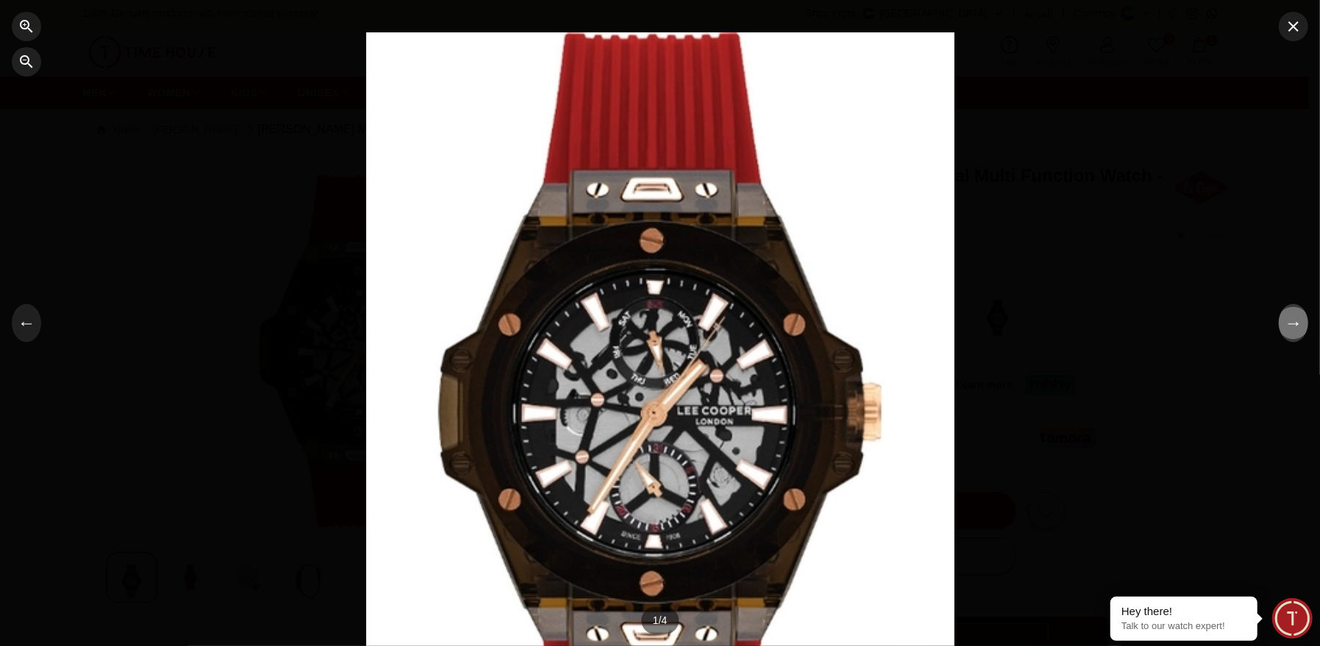
click at [1292, 324] on button "→" at bounding box center [1293, 323] width 29 height 38
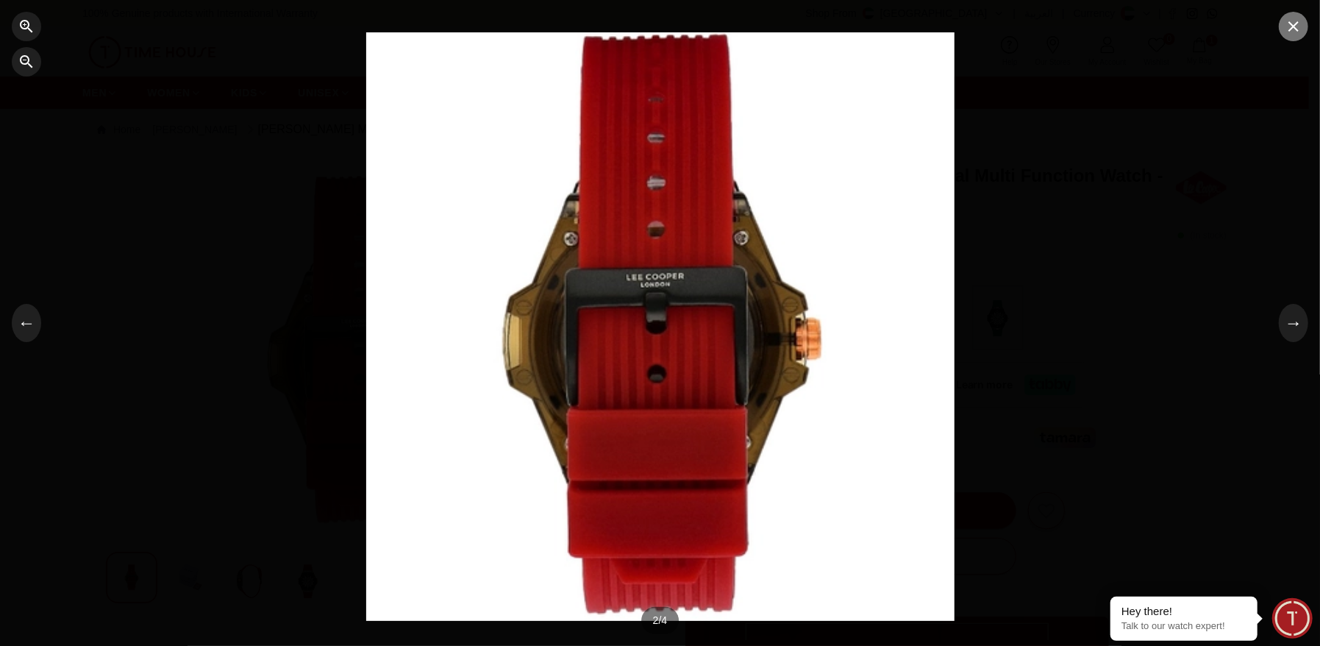
click at [1286, 30] on icon "button" at bounding box center [1294, 27] width 18 height 18
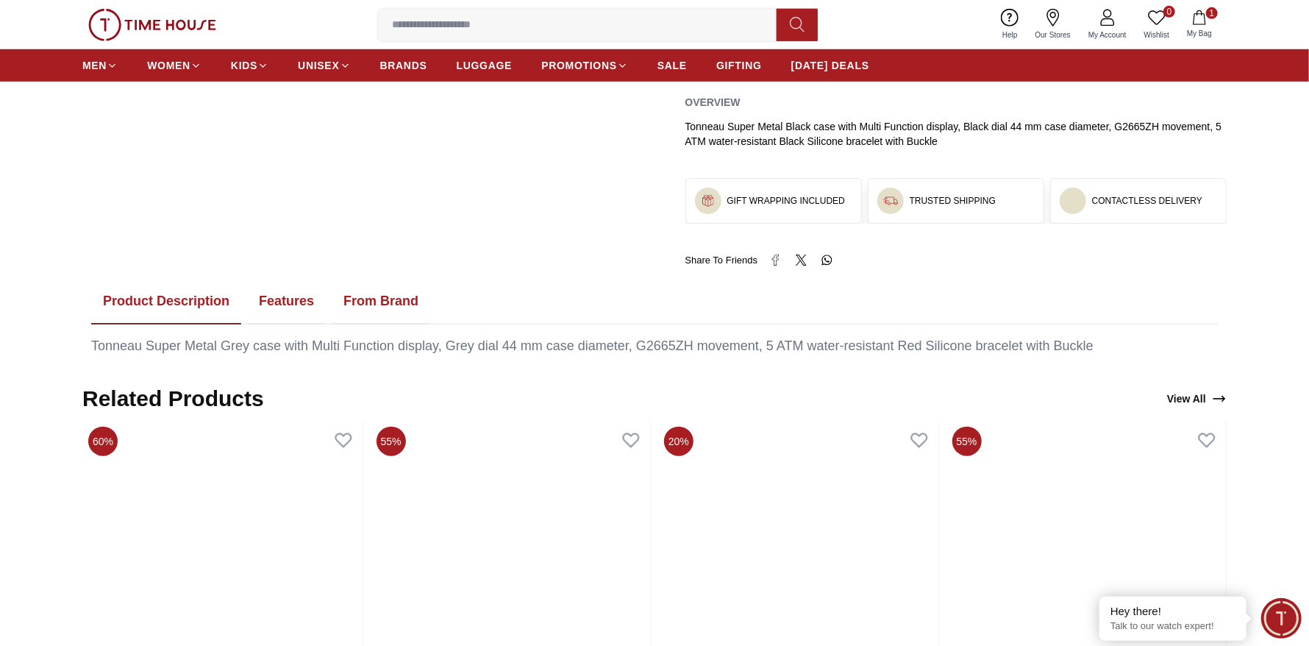
scroll to position [661, 0]
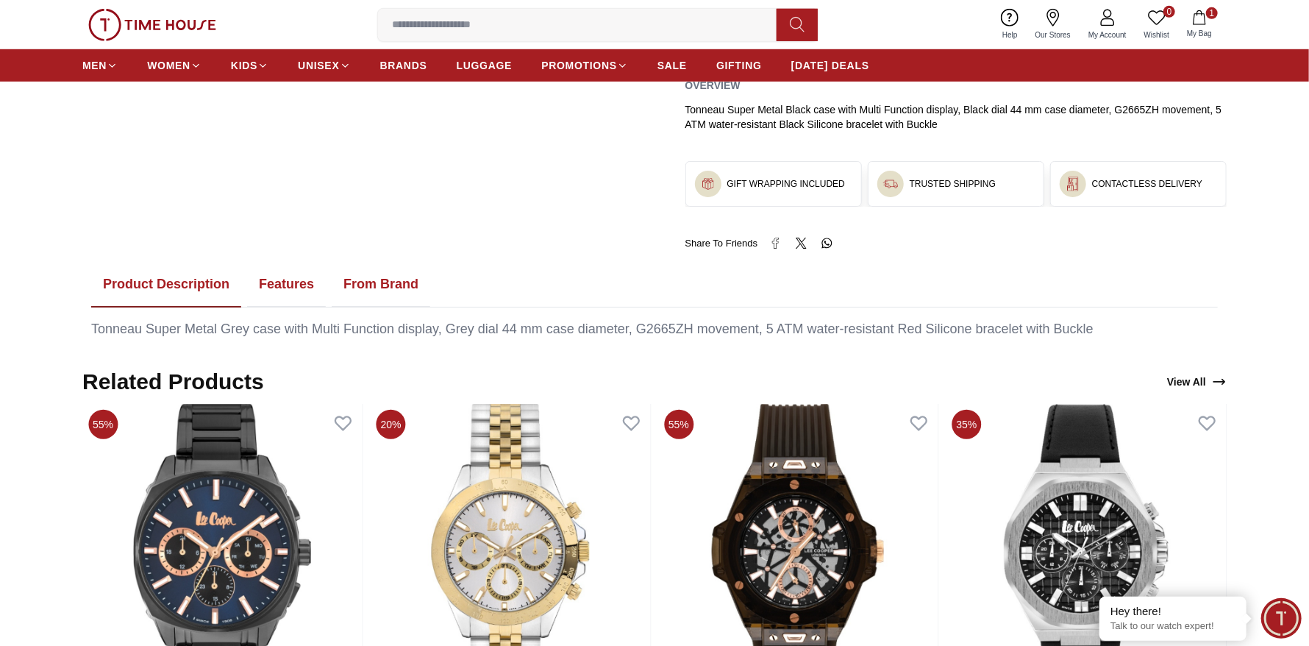
click at [282, 284] on button "Features" at bounding box center [286, 285] width 79 height 46
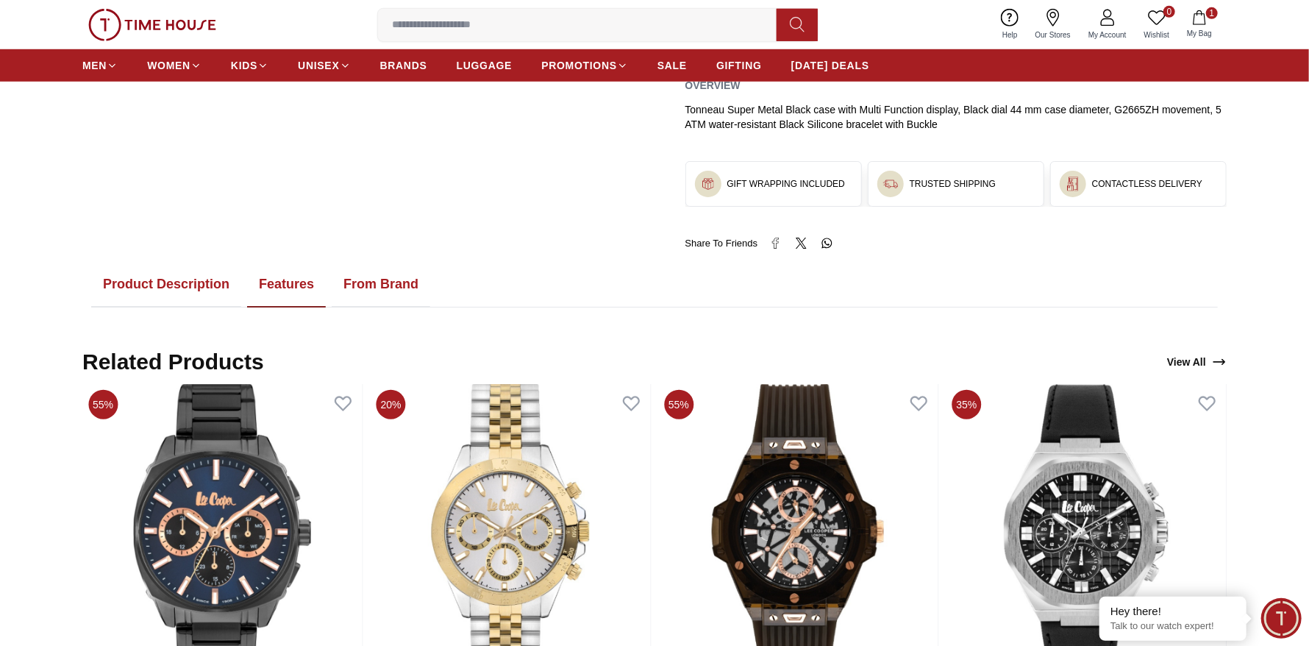
click at [184, 280] on button "Product Description" at bounding box center [166, 285] width 150 height 46
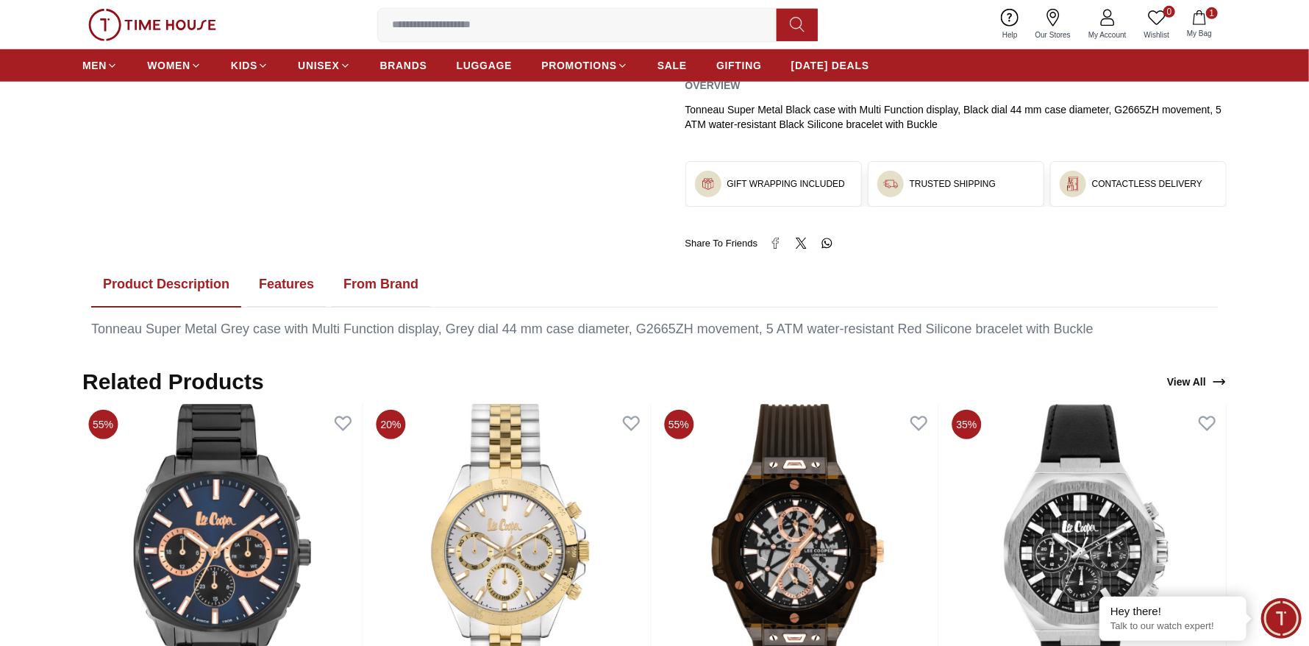
click at [388, 289] on button "From Brand" at bounding box center [381, 285] width 99 height 46
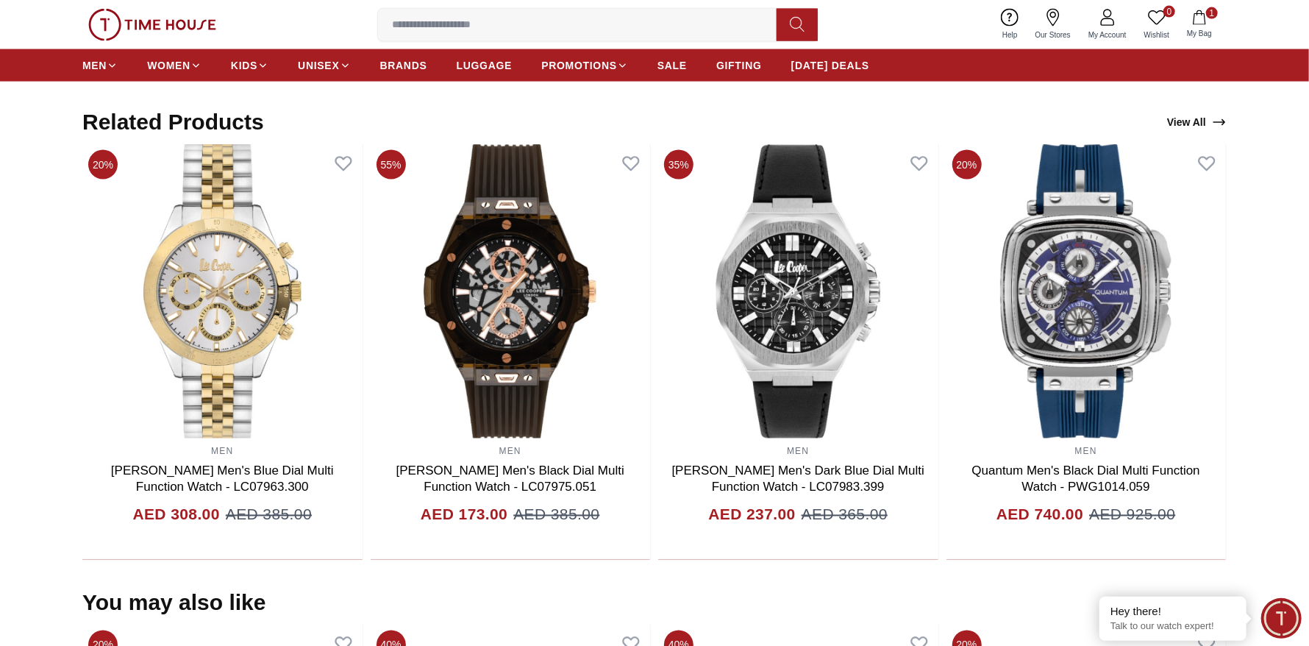
scroll to position [1458, 0]
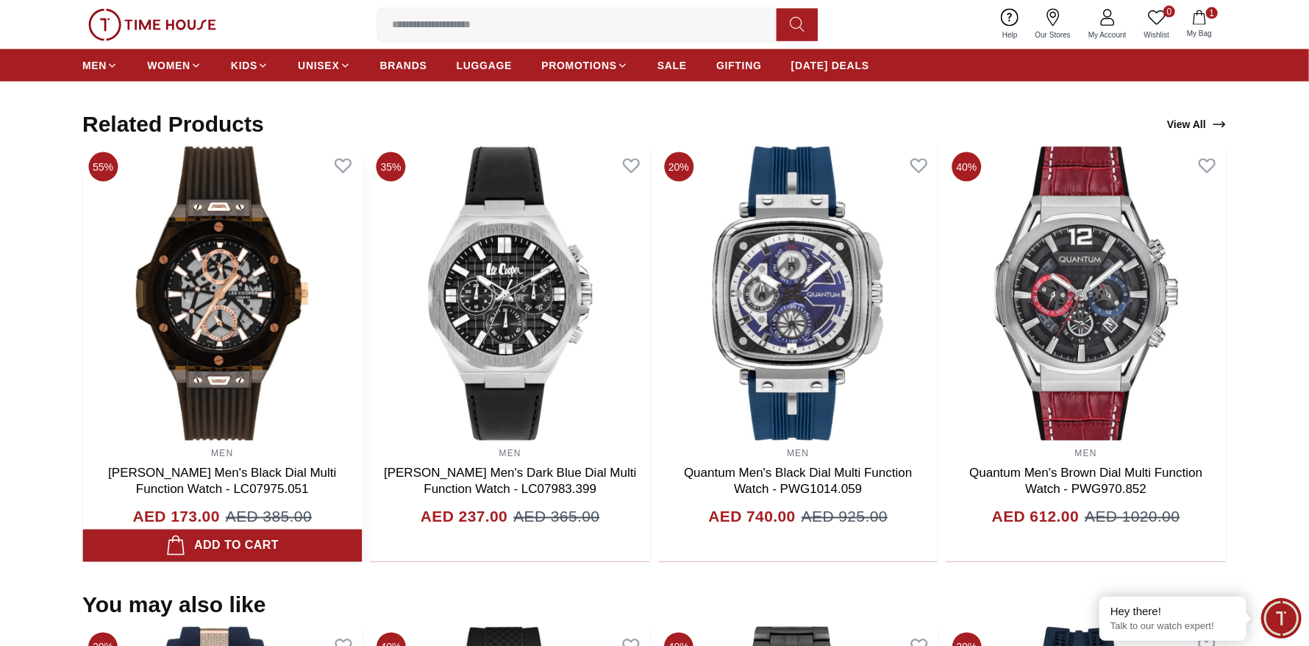
click at [336, 482] on link "Lee Cooper Men's Black Dial Multi Function Watch - LC07975.051" at bounding box center [222, 481] width 228 height 30
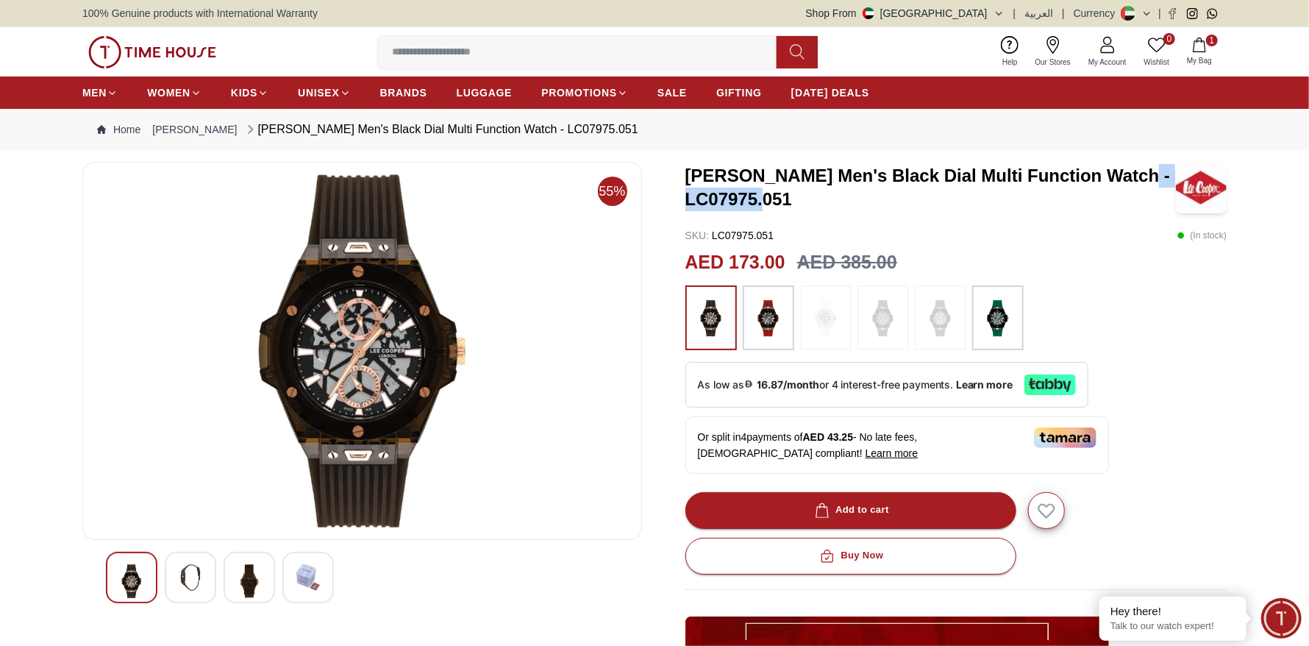
drag, startPoint x: 676, startPoint y: 196, endPoint x: 815, endPoint y: 201, distance: 139.1
click at [815, 201] on div "55% Lee Cooper Men's Black Dial Multi Function Watch - LC07975.051 SKU : LC0797…" at bounding box center [654, 536] width 1144 height 749
copy h3 "LC07975.051"
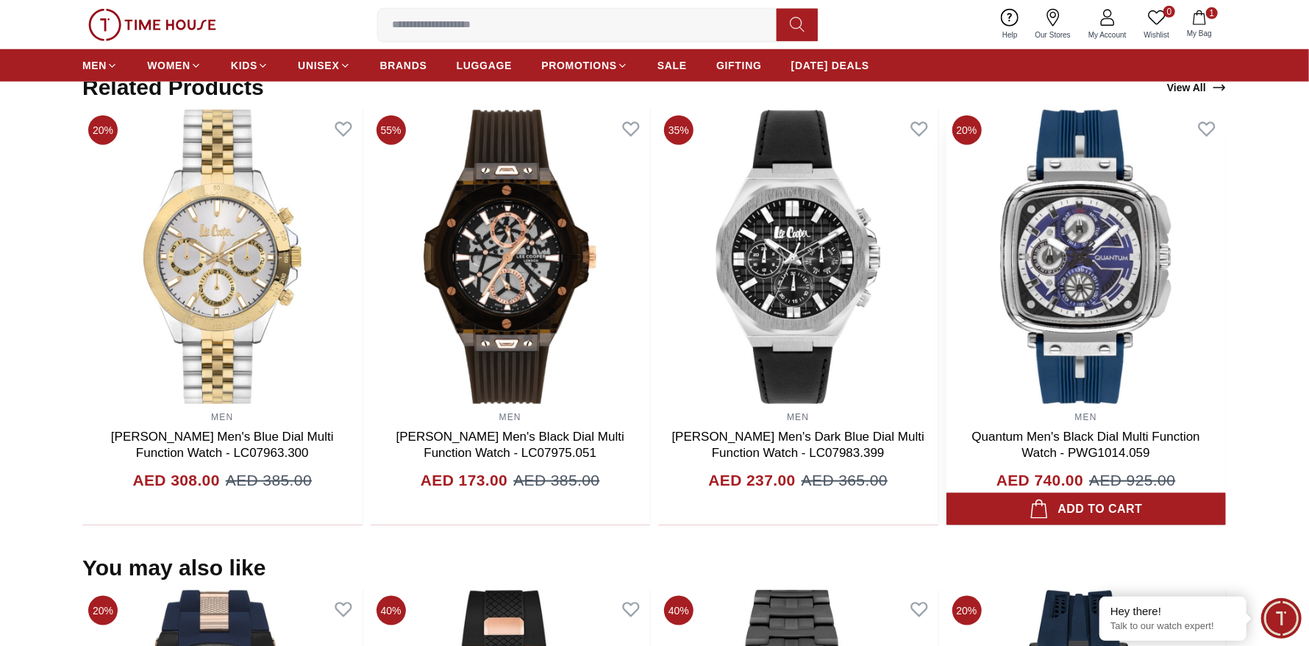
scroll to position [883, 0]
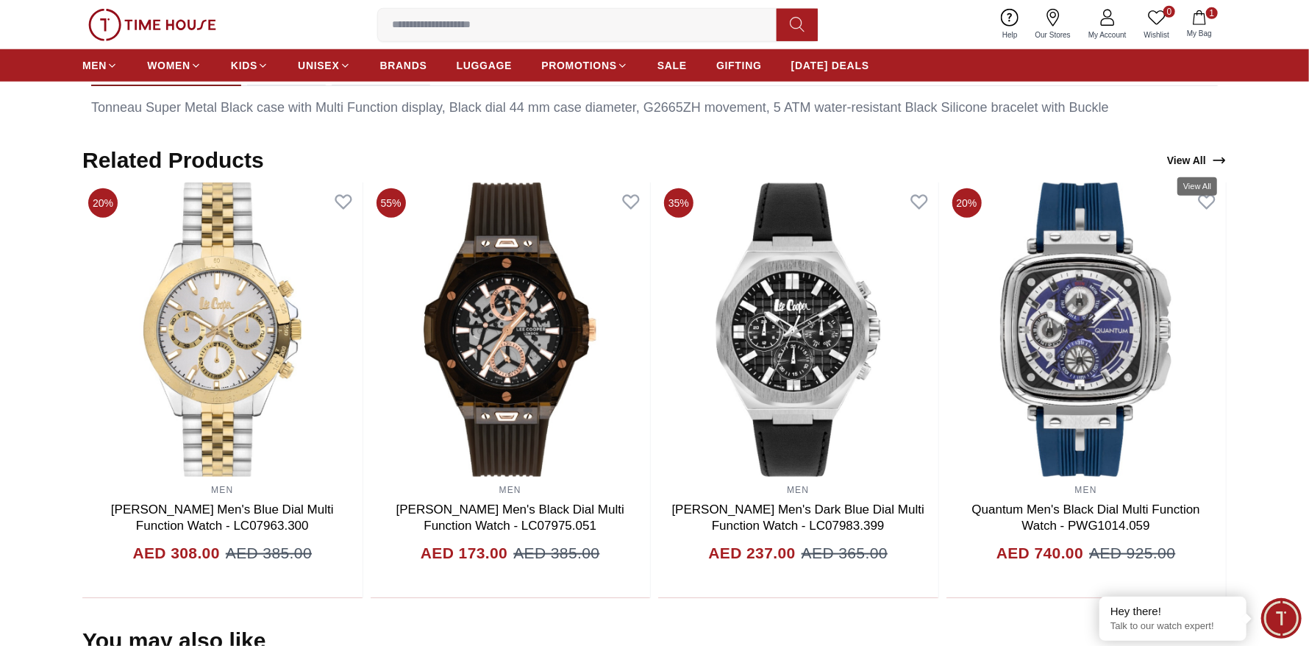
click at [1191, 152] on link "View All" at bounding box center [1196, 160] width 65 height 21
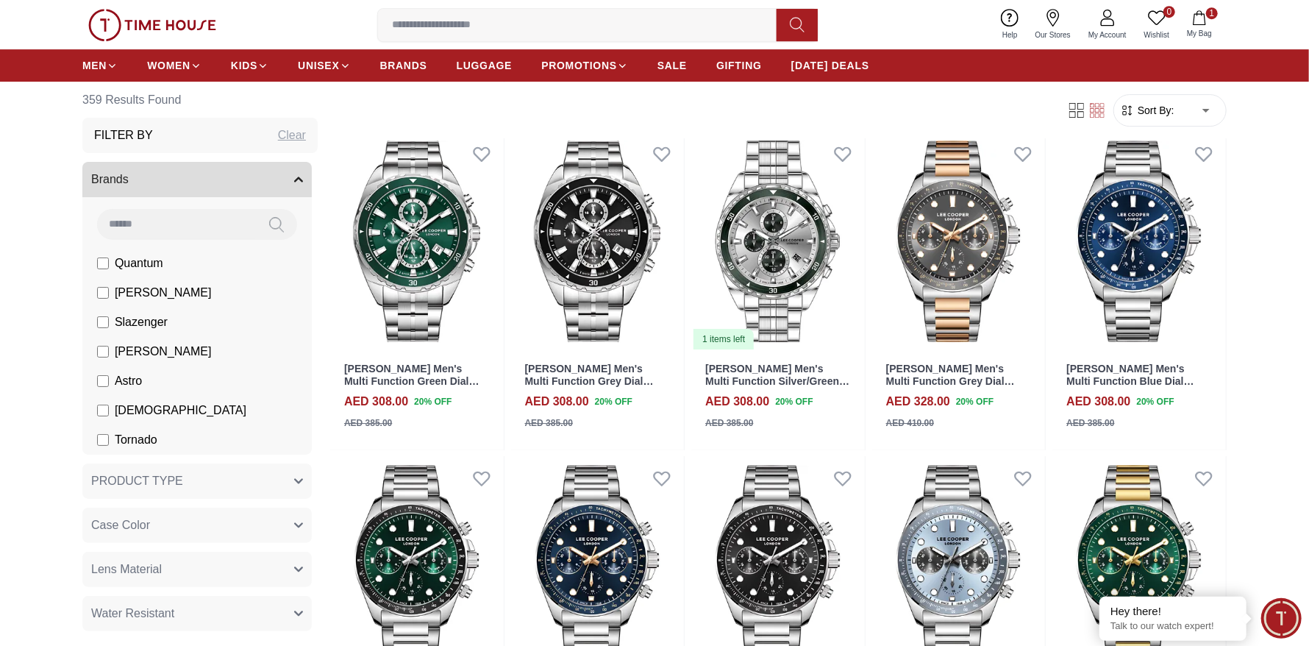
scroll to position [3089, 0]
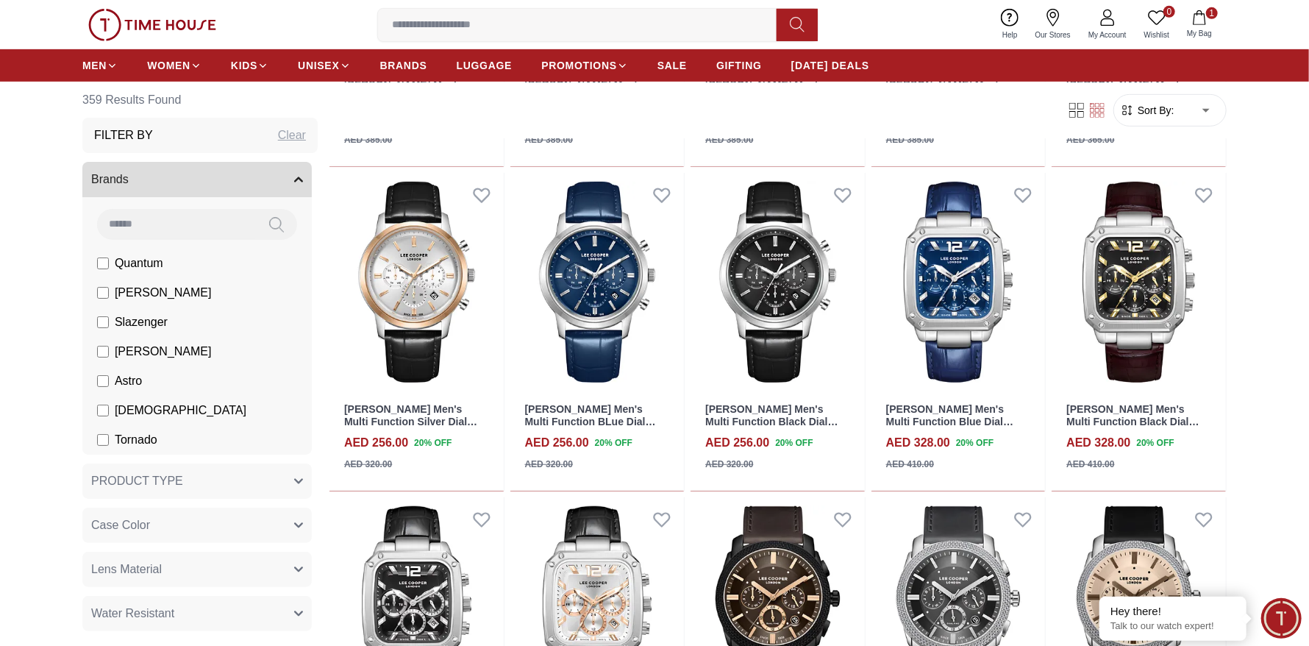
scroll to position [3971, 0]
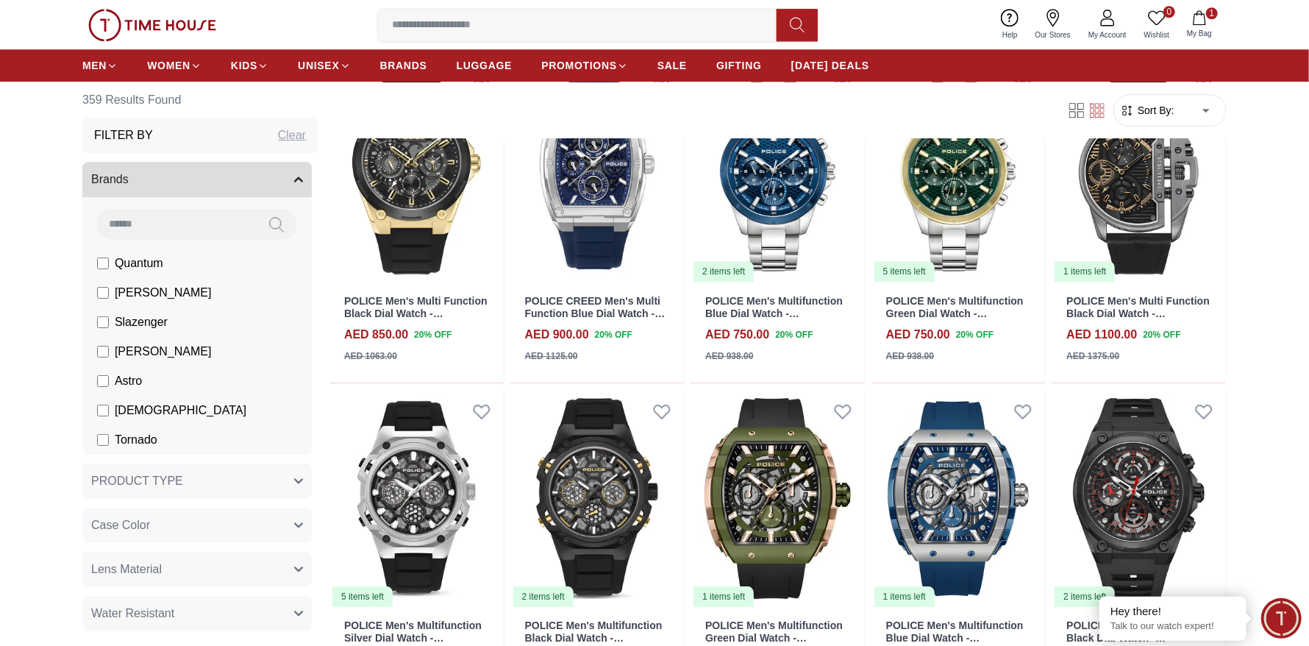
scroll to position [6178, 0]
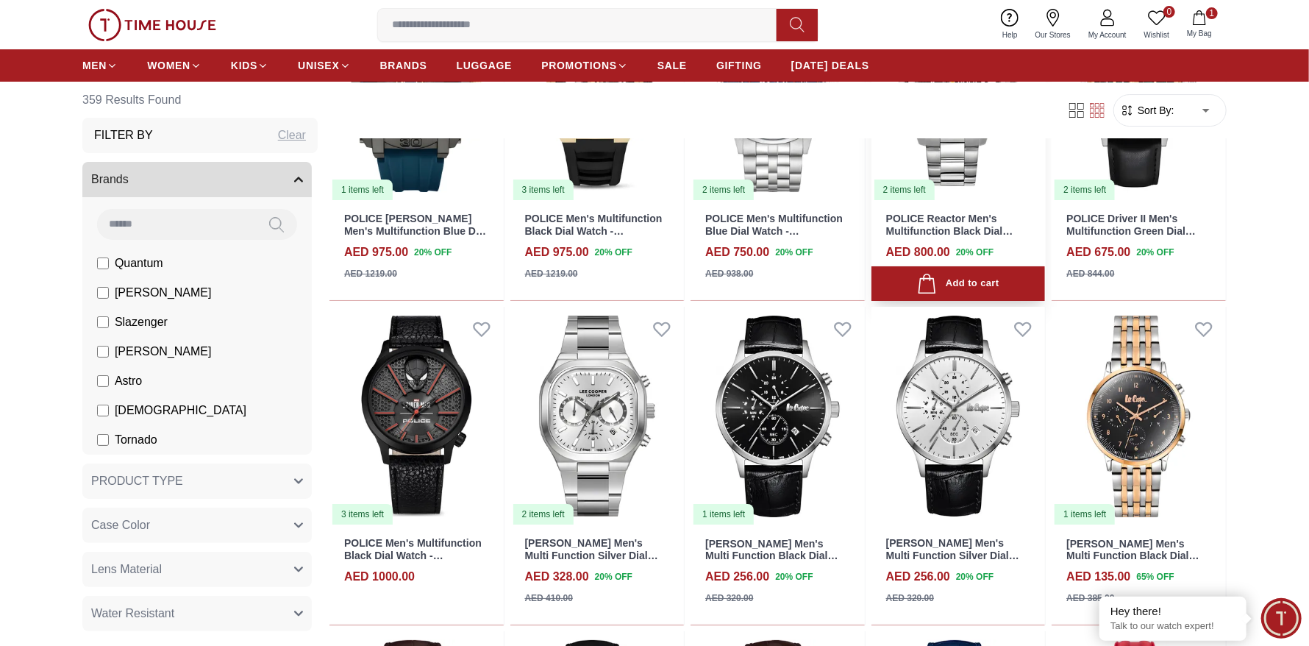
scroll to position [6987, 0]
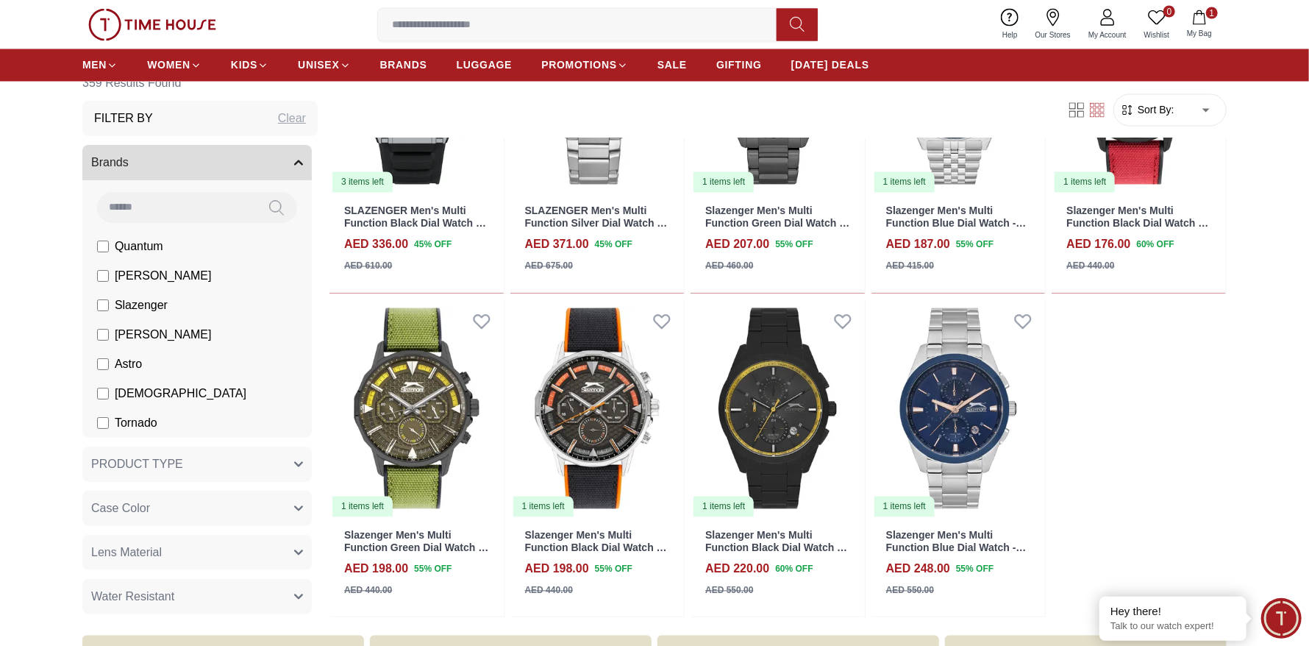
scroll to position [8898, 0]
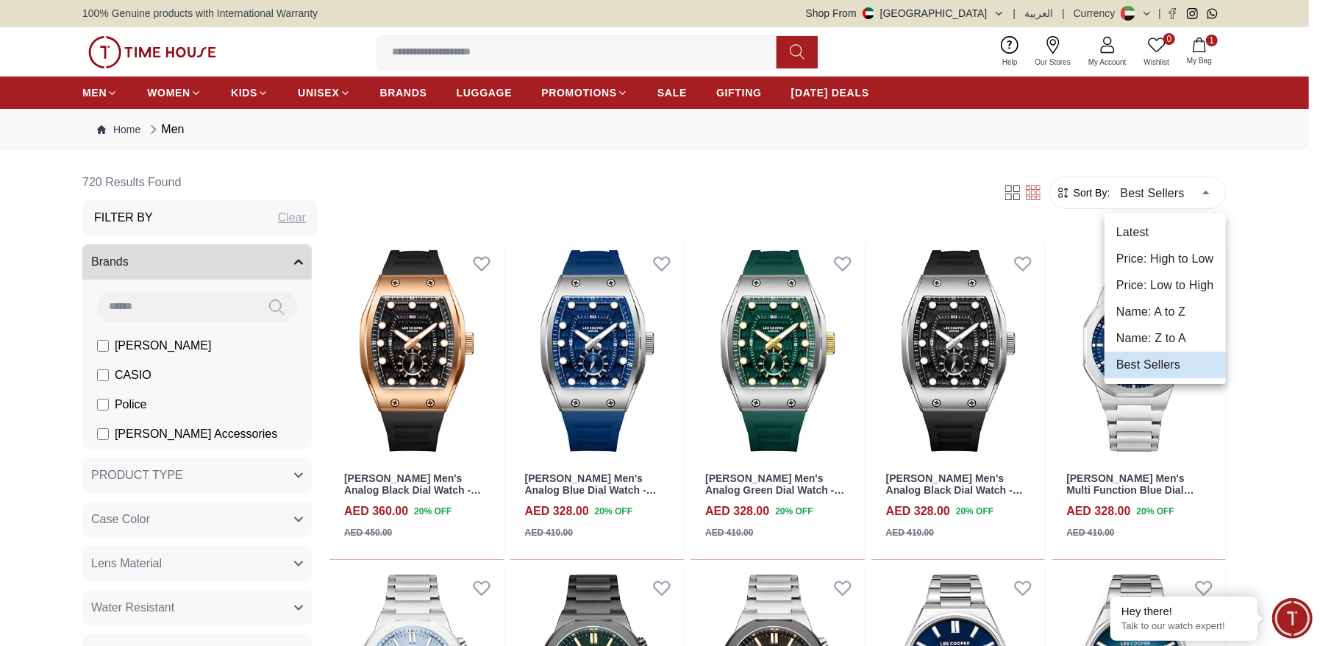
click at [1172, 296] on li "Price: Low to High" at bounding box center [1165, 285] width 121 height 26
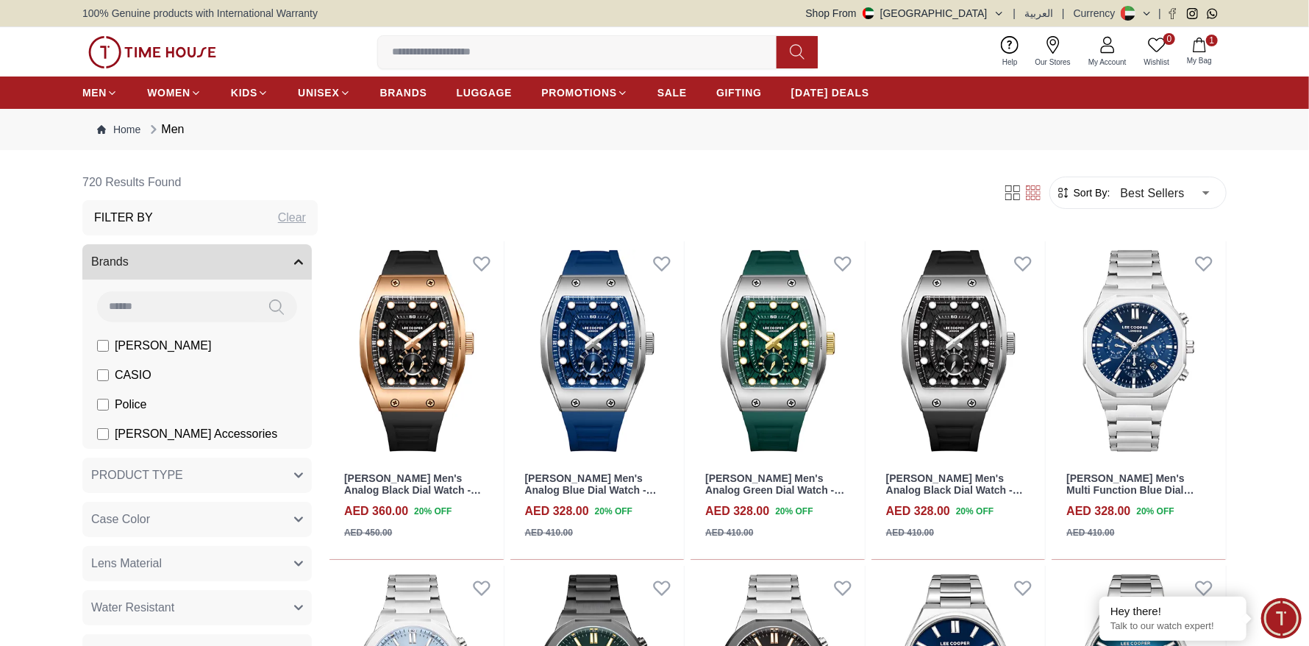
type input "*"
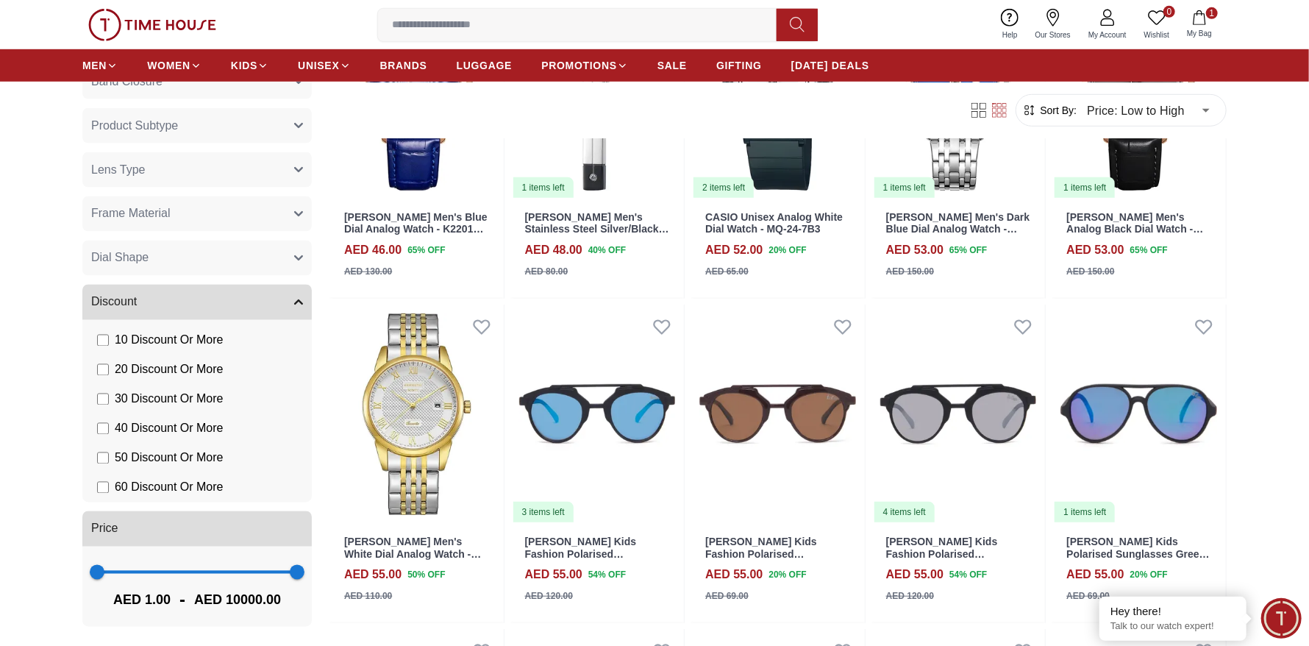
scroll to position [588, 0]
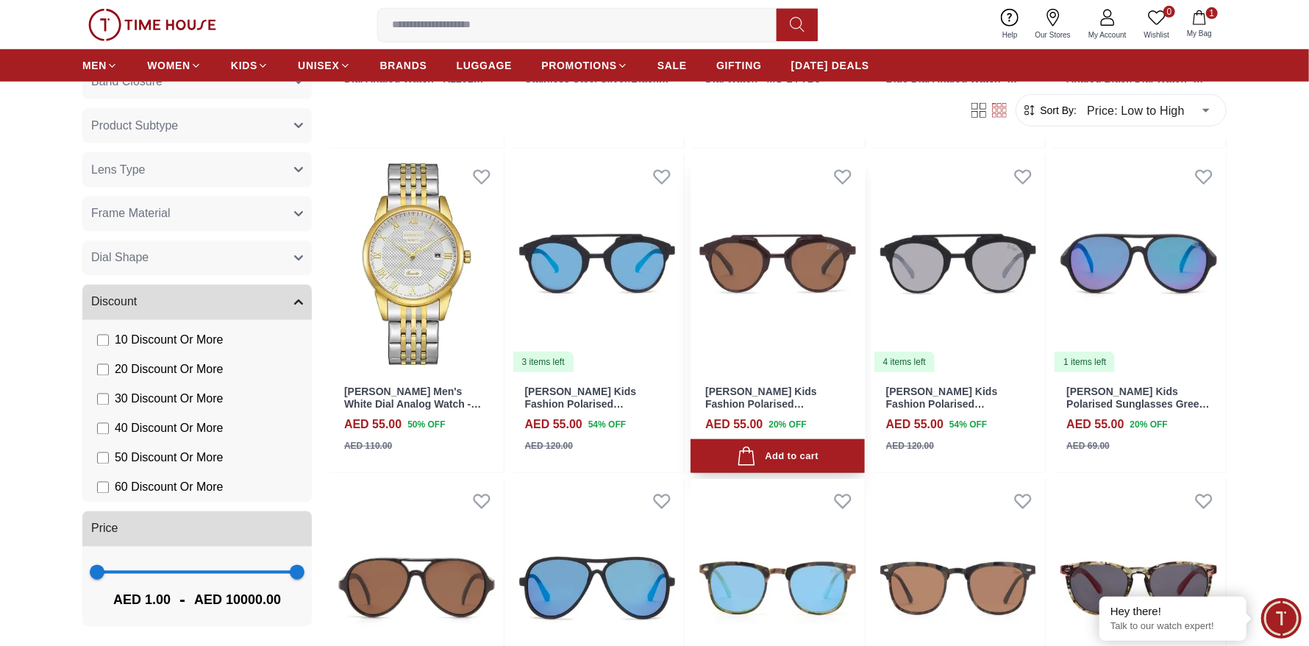
scroll to position [955, 0]
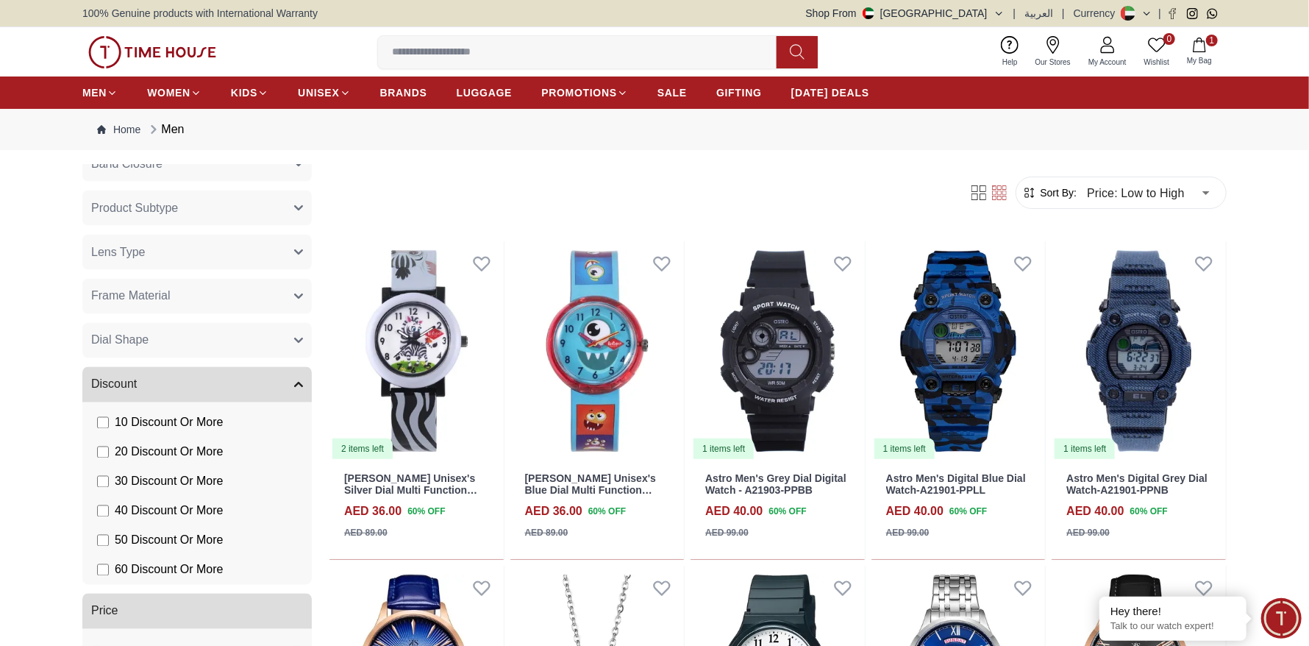
scroll to position [2231, 0]
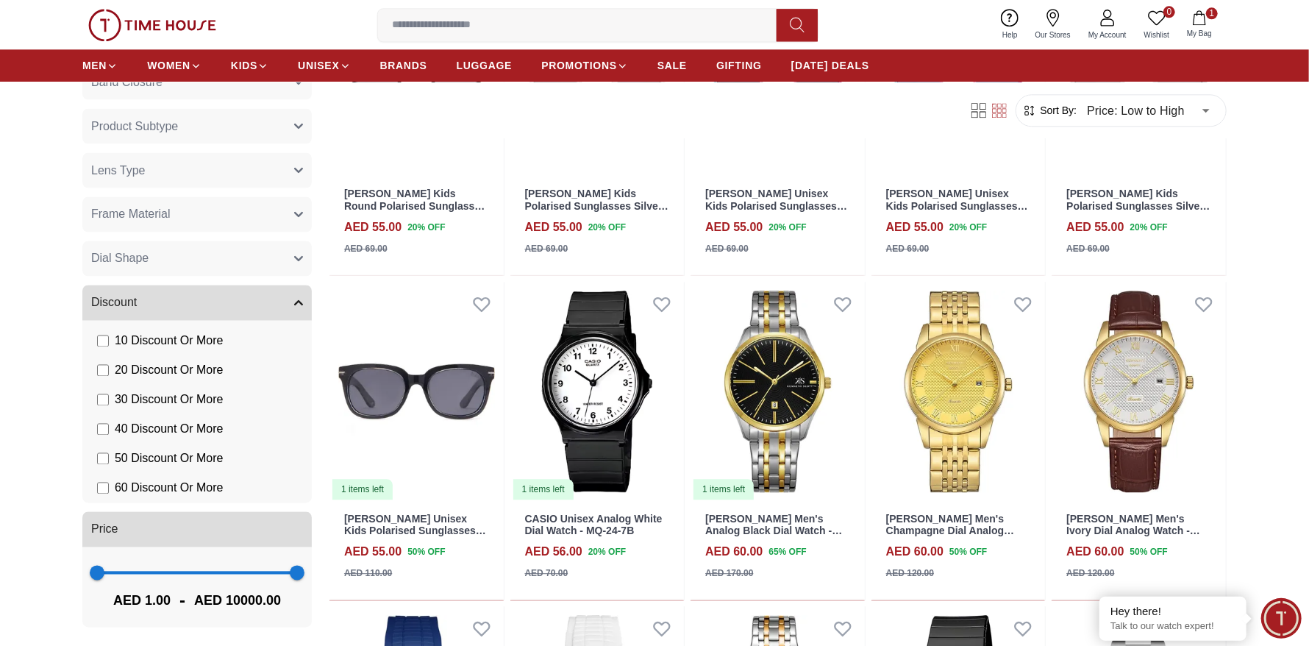
scroll to position [955, 0]
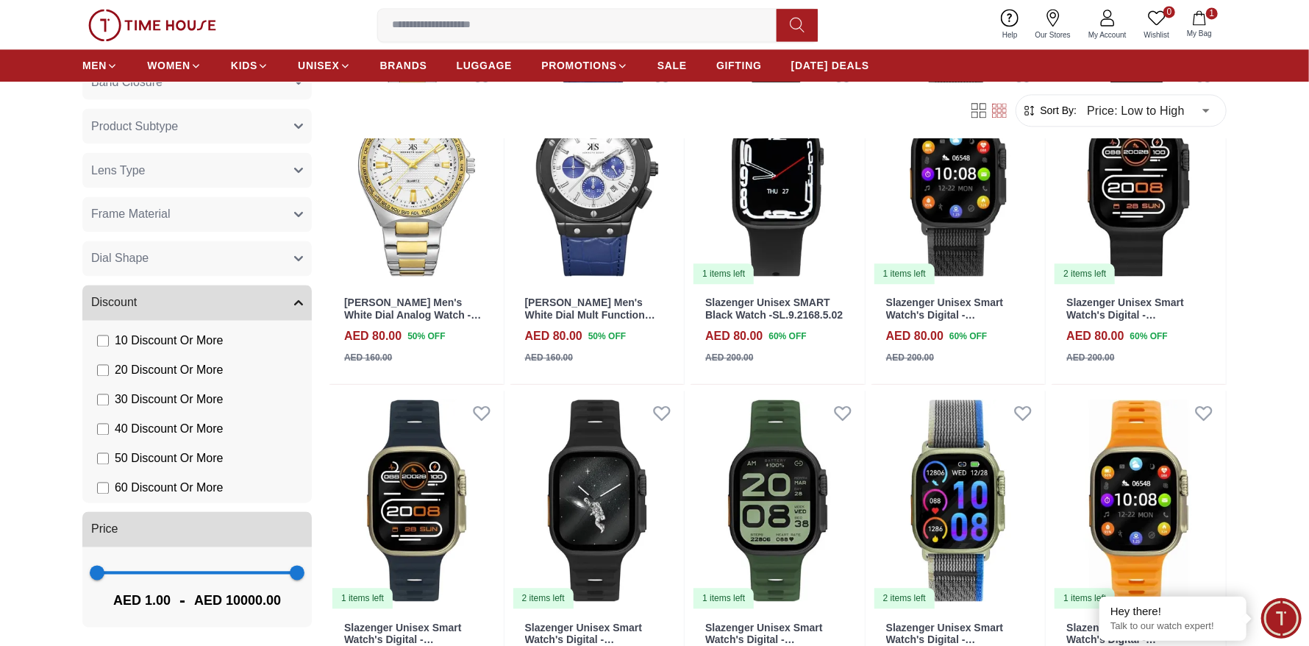
scroll to position [2132, 0]
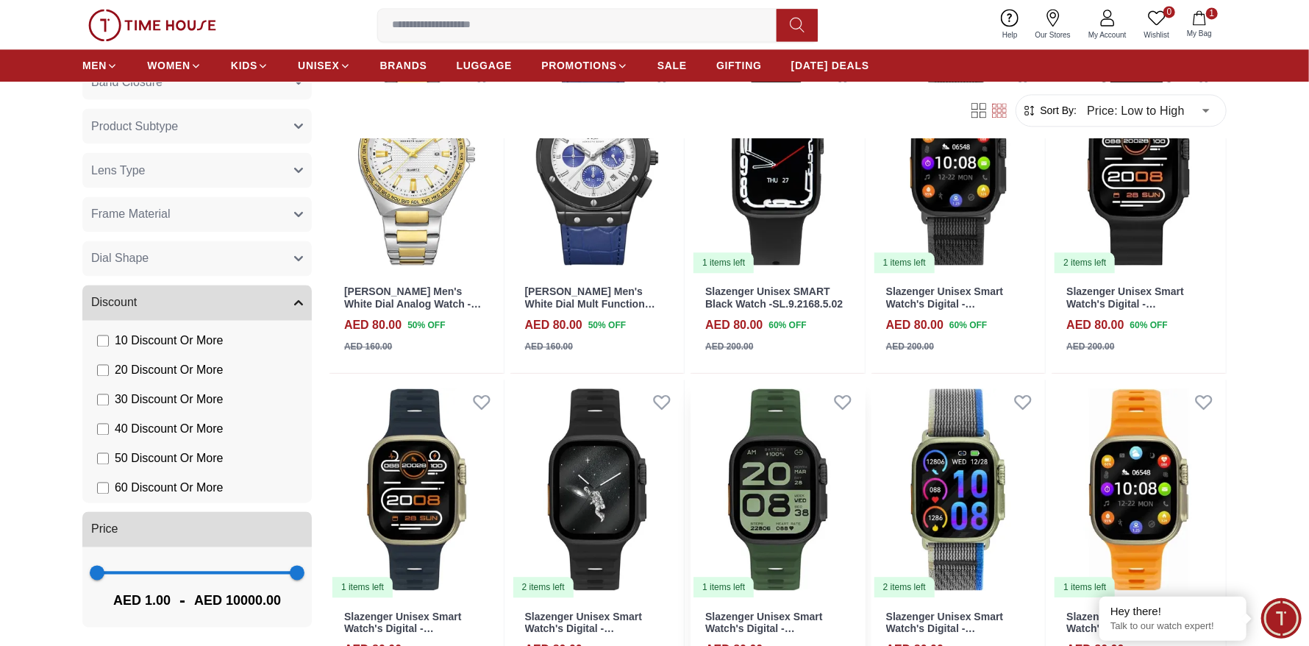
scroll to position [2647, 0]
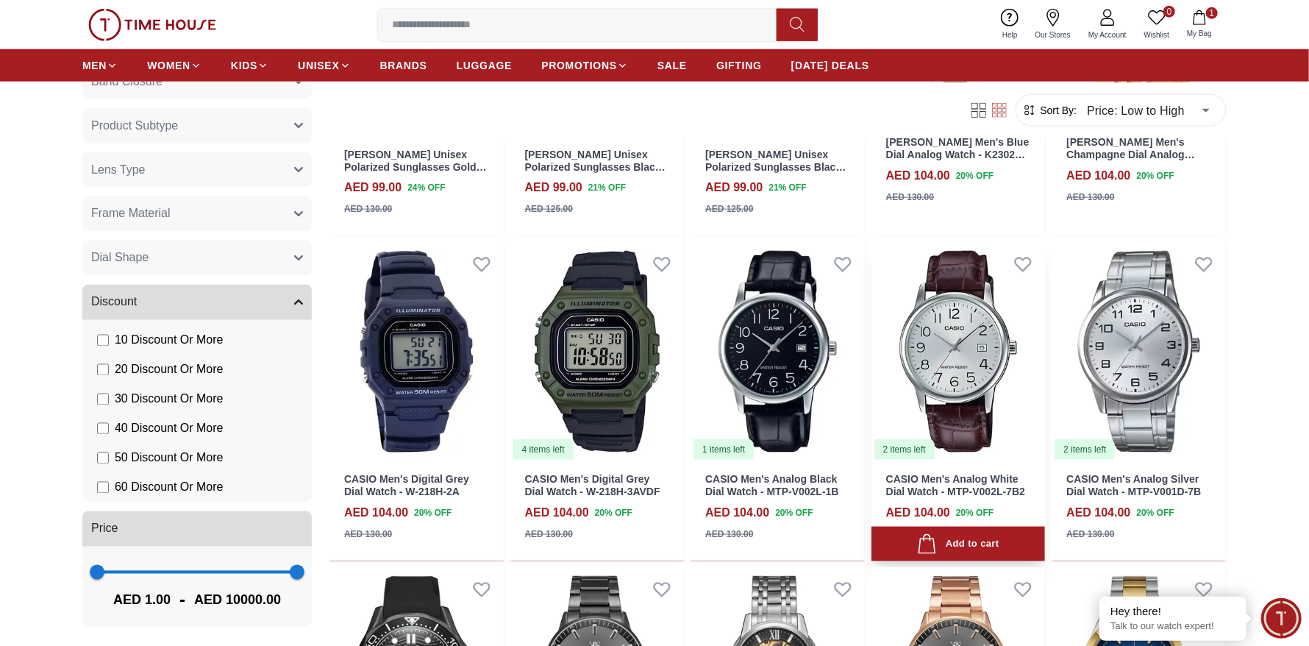
scroll to position [4559, 0]
